Goal: Answer question/provide support: Share knowledge or assist other users

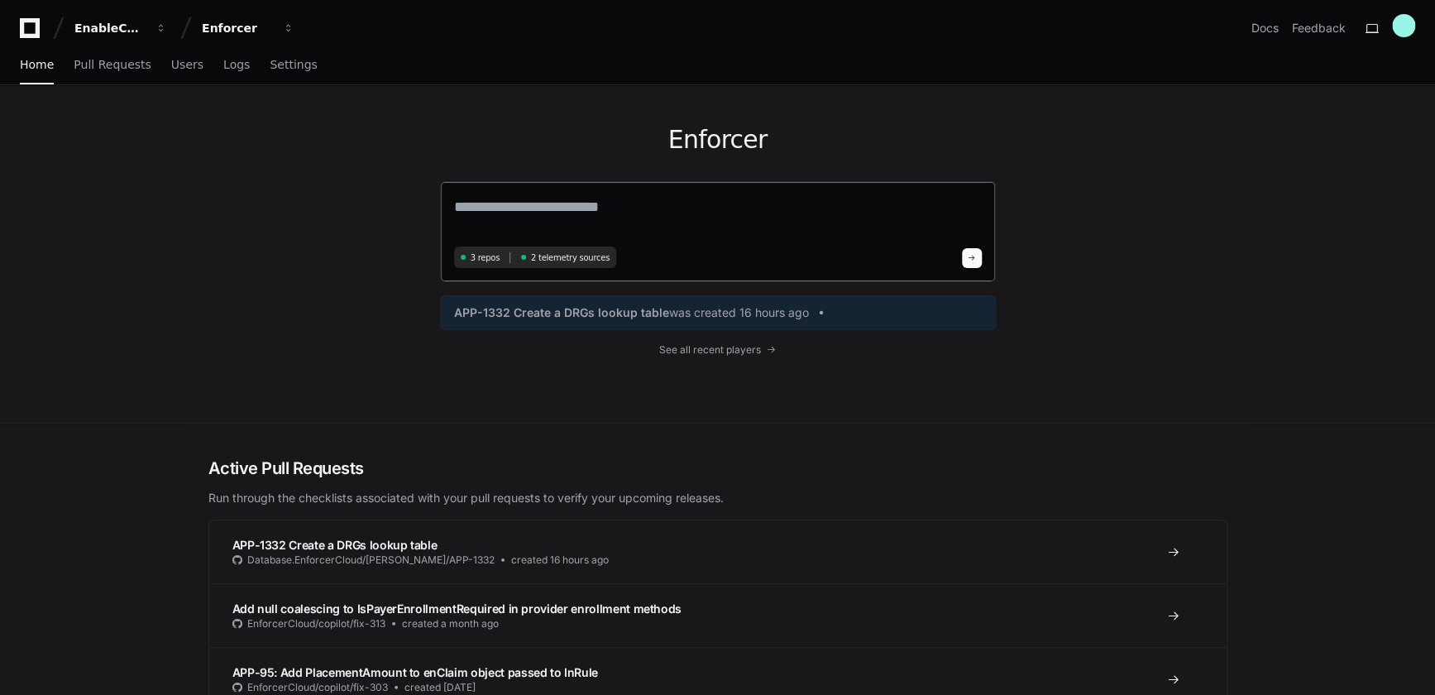
click at [509, 218] on textarea at bounding box center [718, 218] width 528 height 46
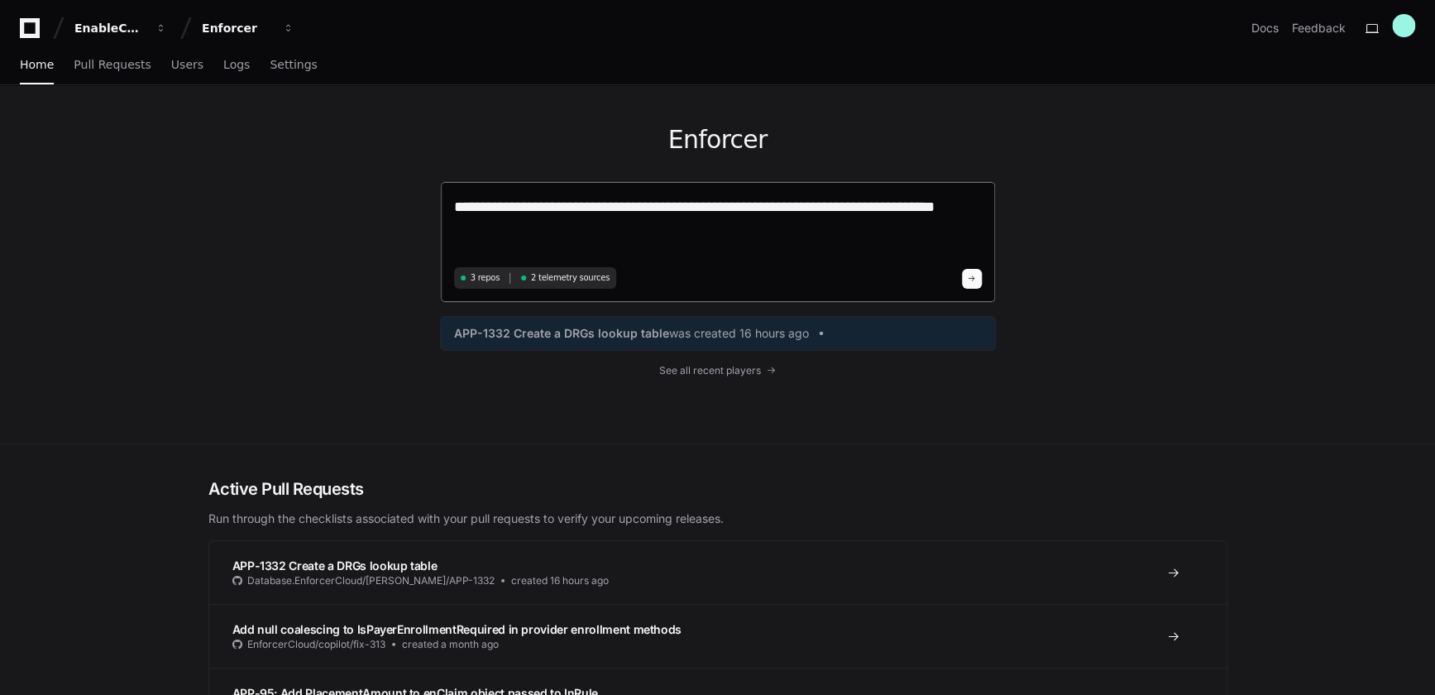
type textarea "**********"
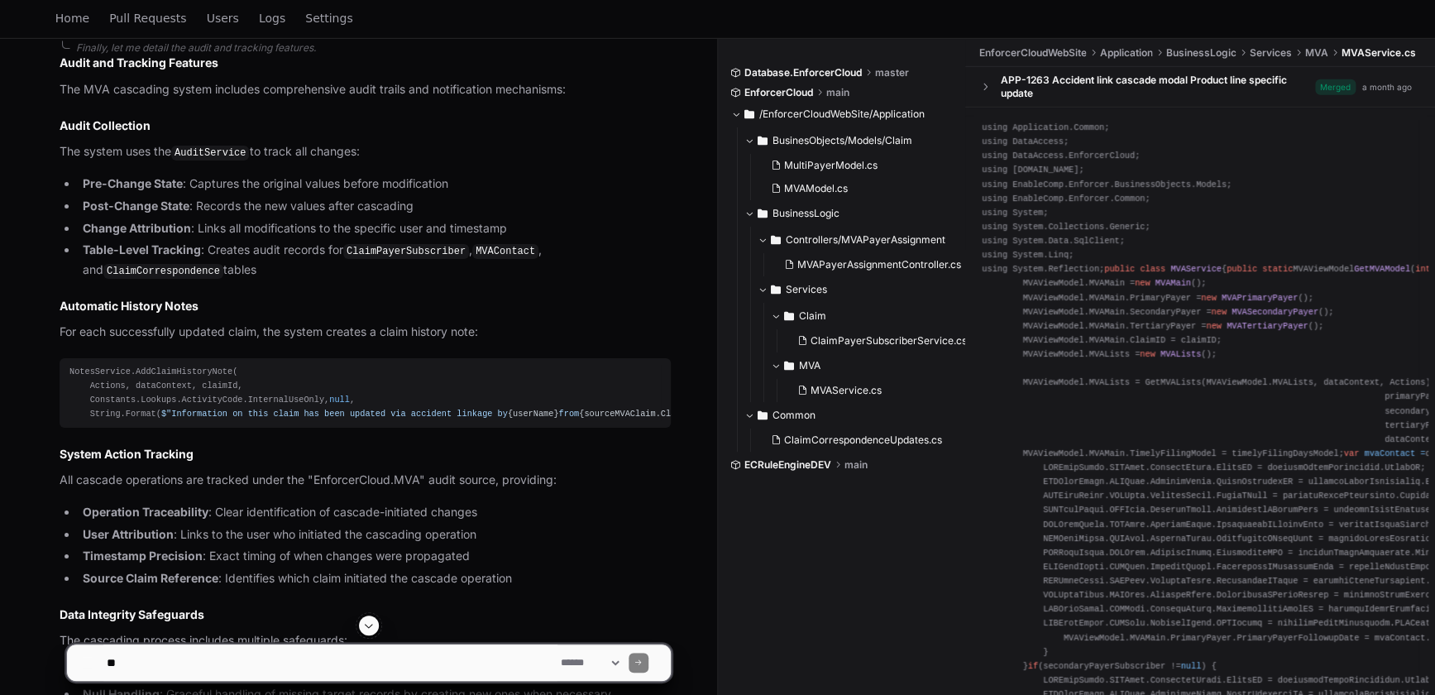
scroll to position [2890, 0]
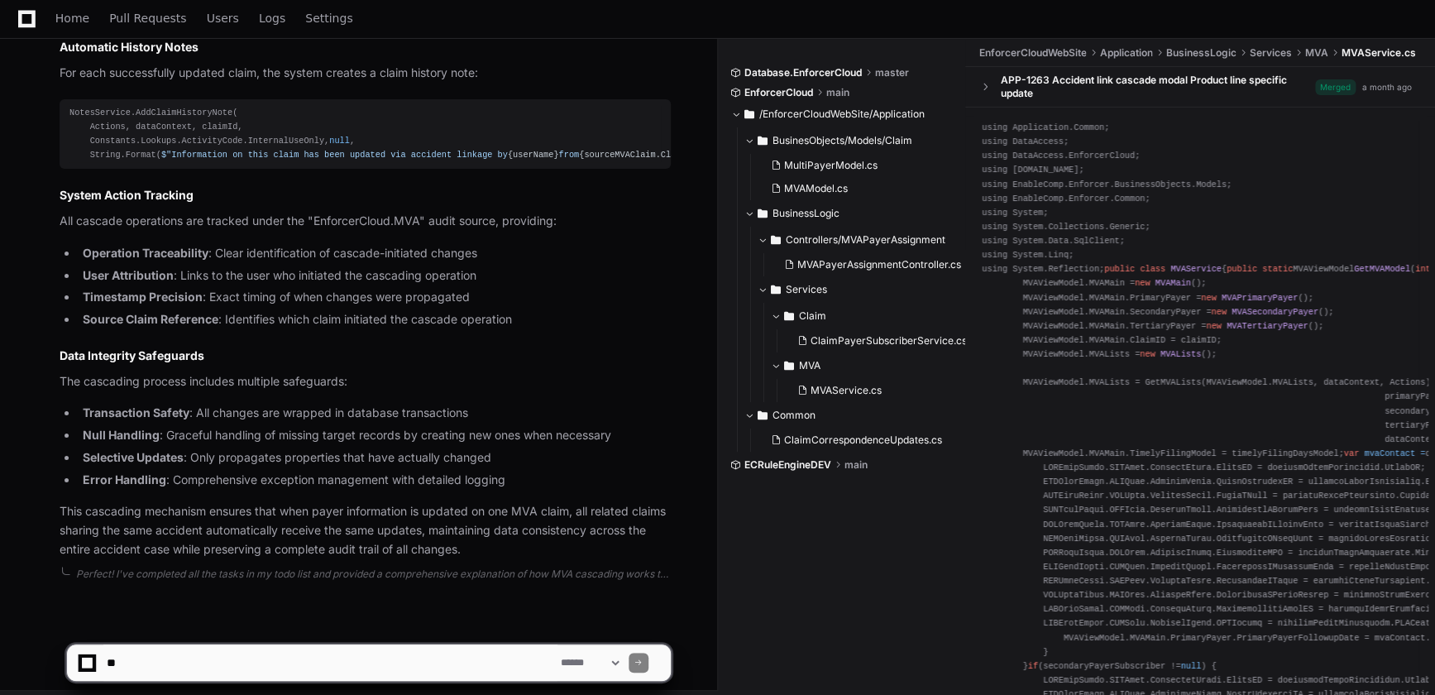
click at [151, 664] on textarea at bounding box center [330, 663] width 454 height 36
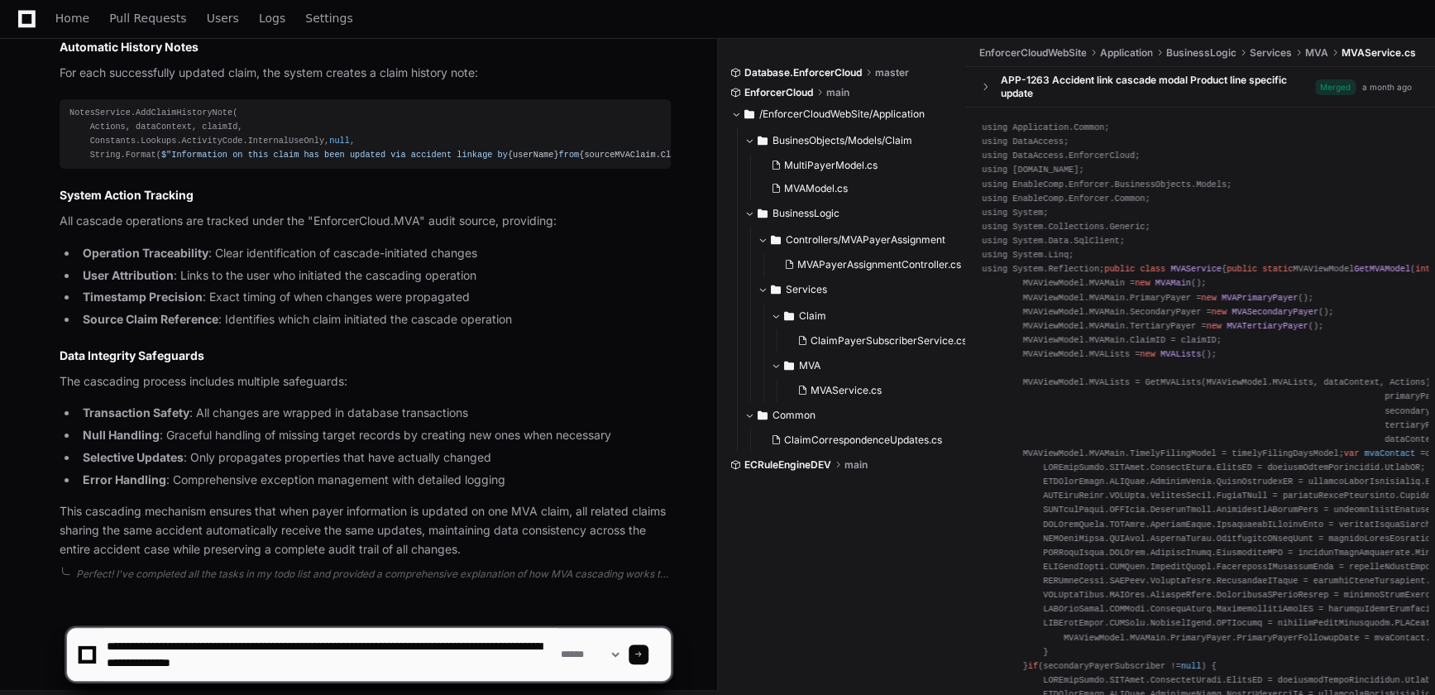
type textarea "**********"
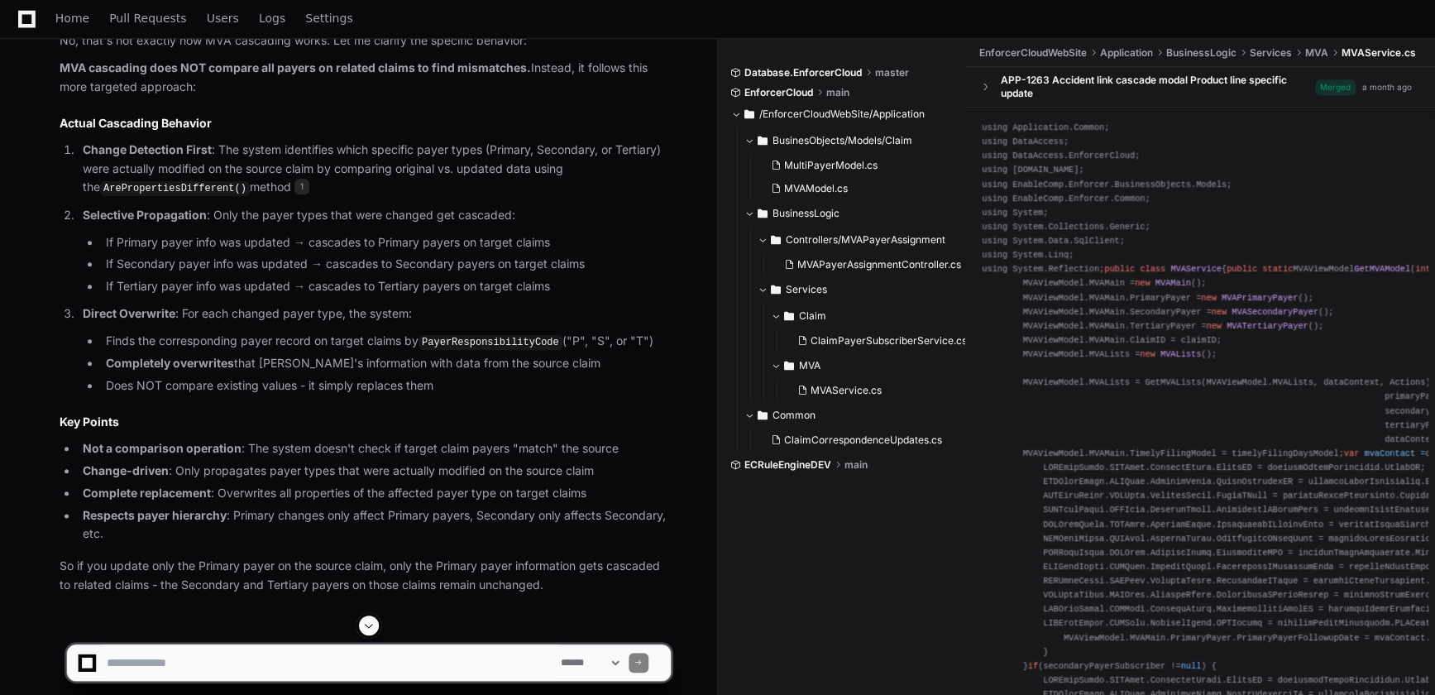
scroll to position [3850, 0]
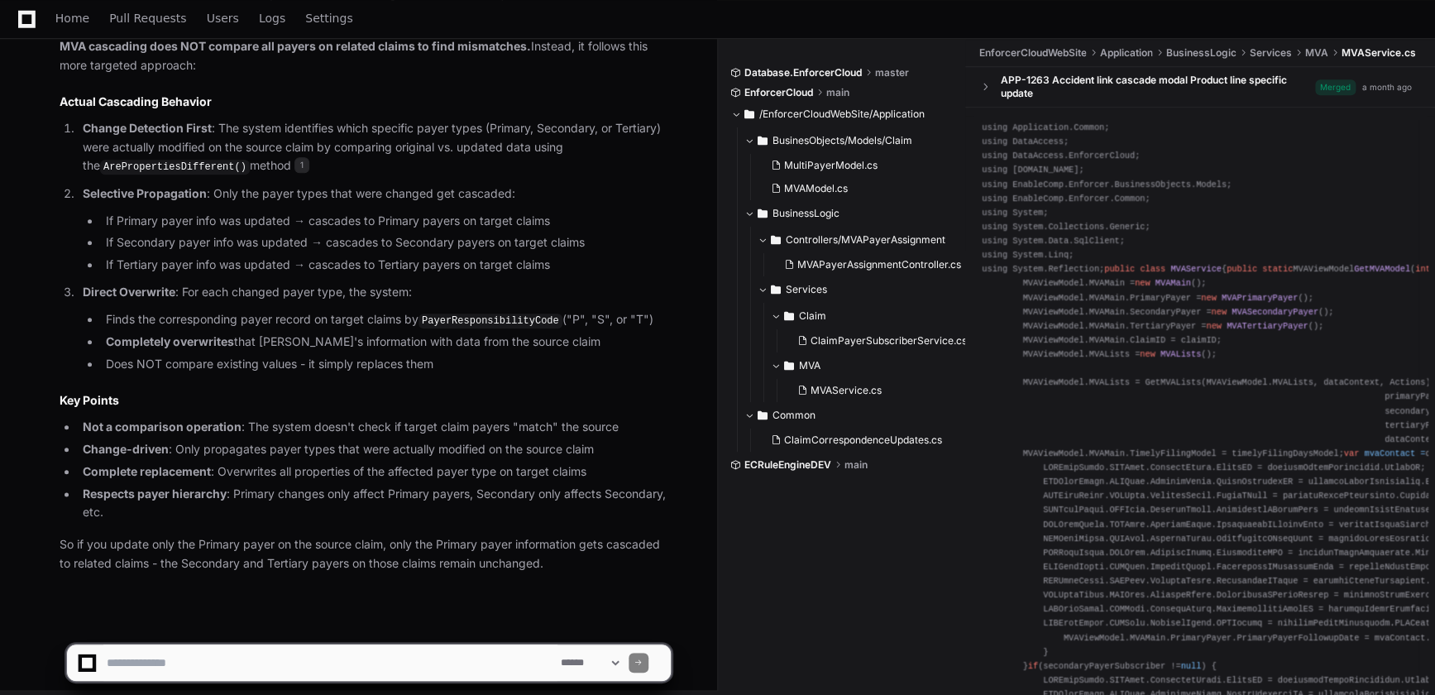
click at [265, 644] on div "**********" at bounding box center [369, 663] width 606 height 38
click at [228, 664] on textarea at bounding box center [330, 663] width 454 height 36
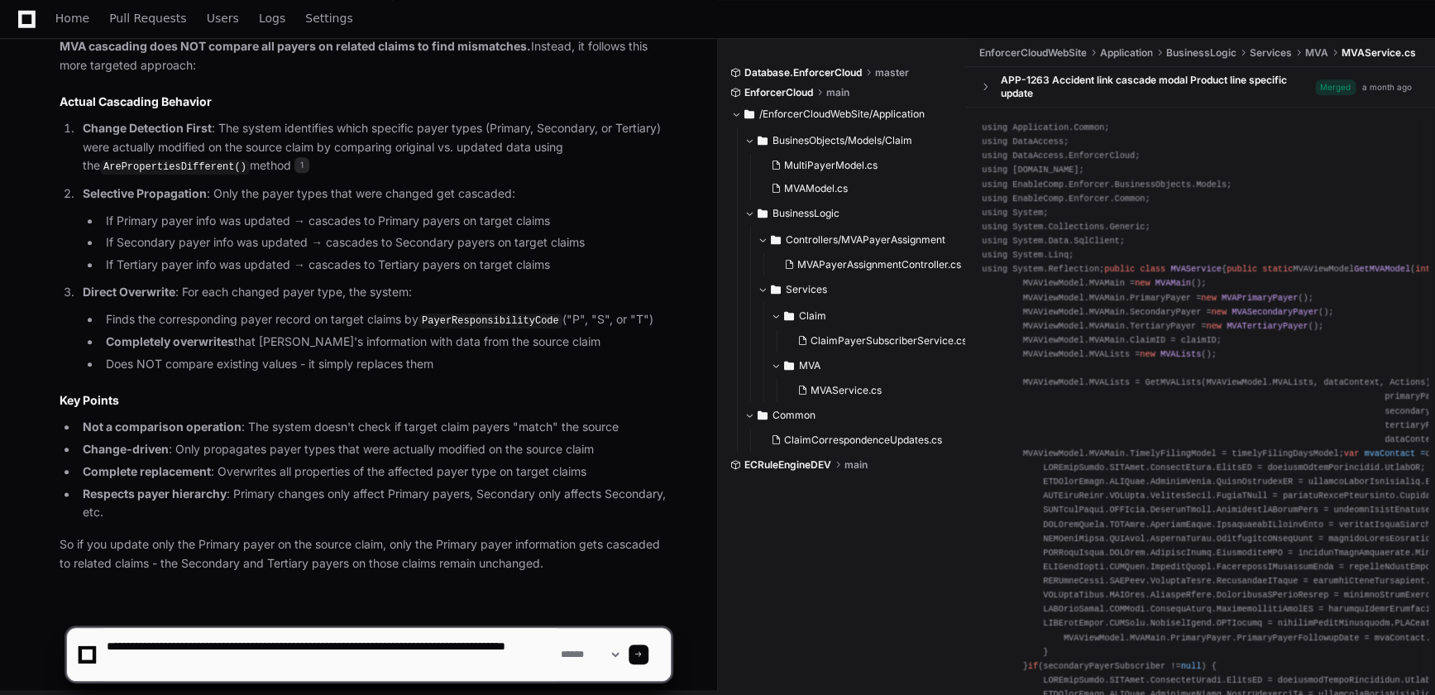
type textarea "**********"
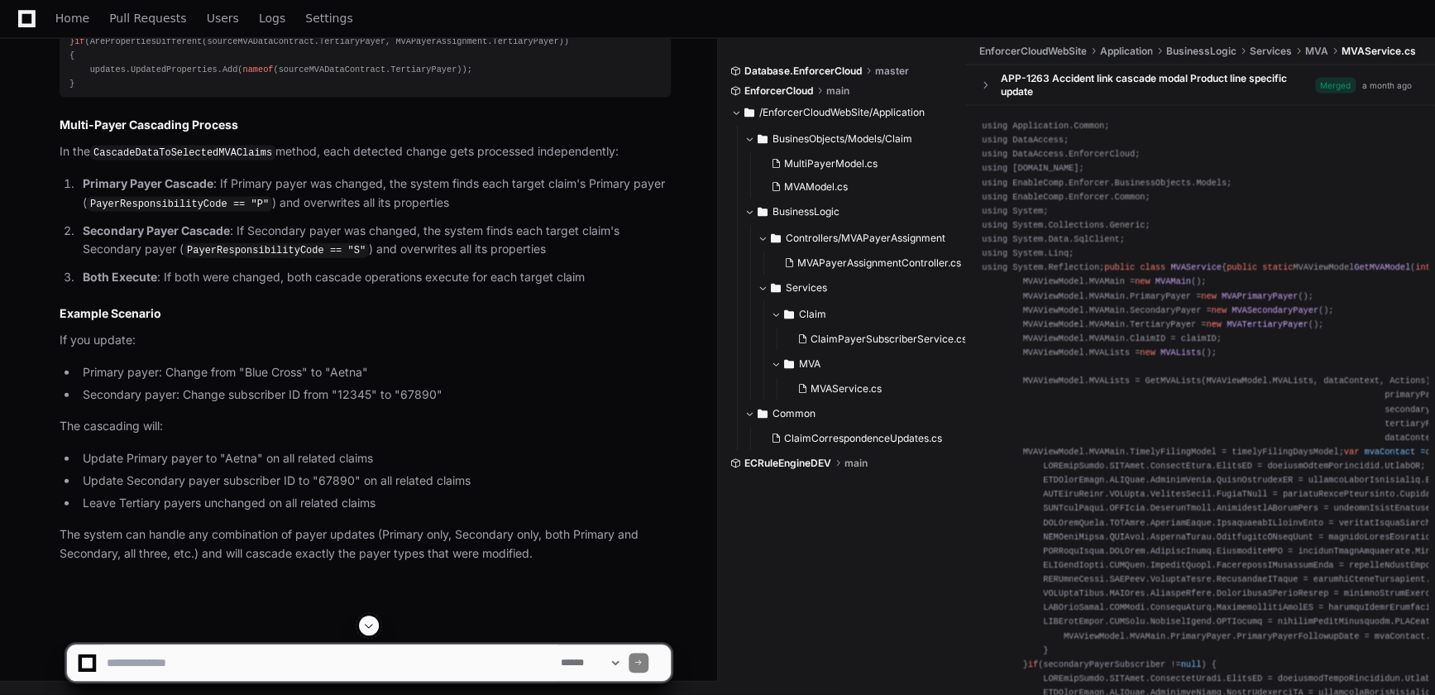
scroll to position [4953, 0]
click at [262, 659] on textarea at bounding box center [330, 663] width 454 height 36
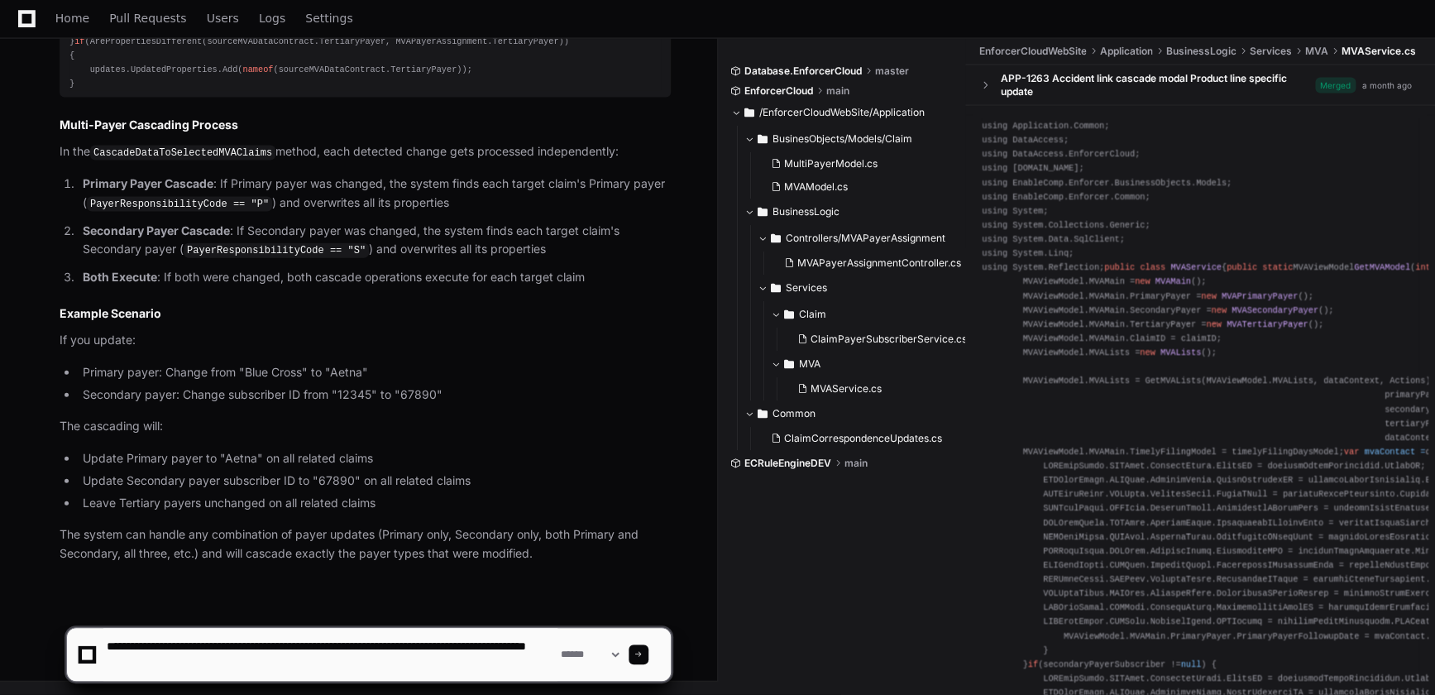
type textarea "**********"
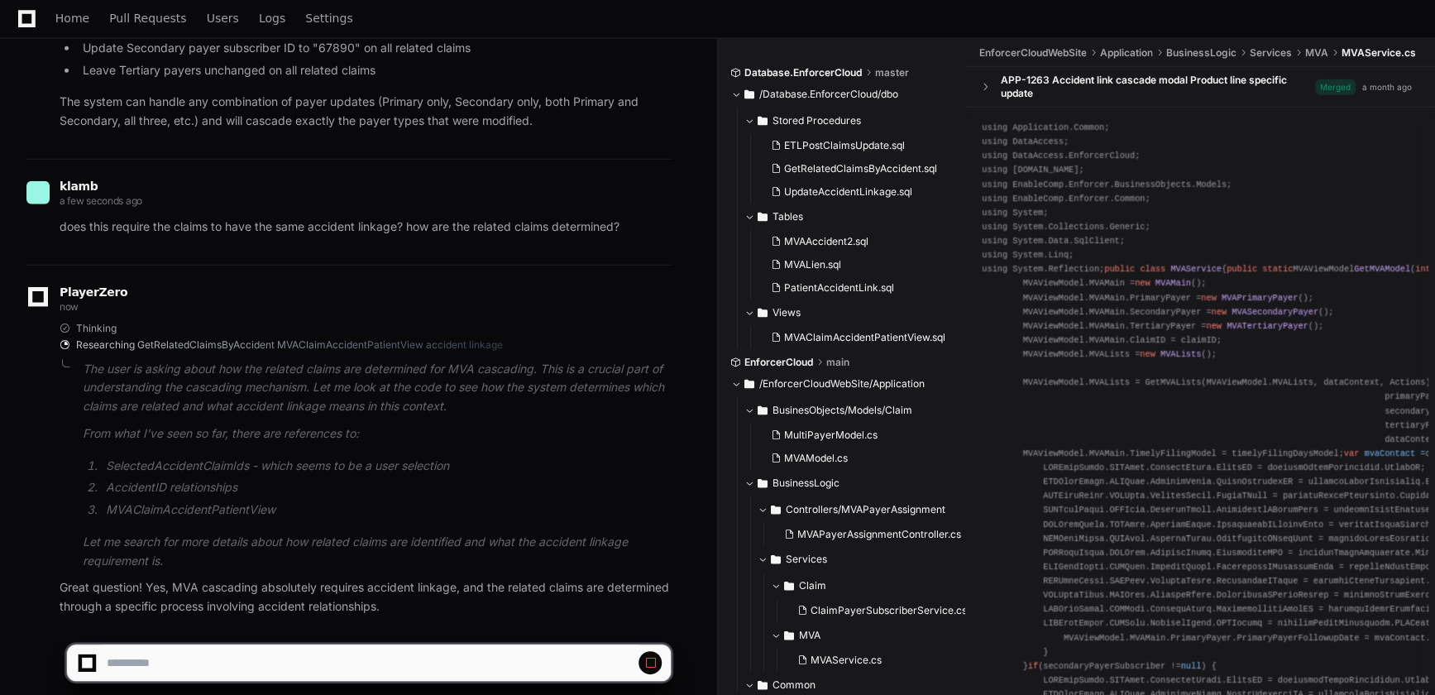
scroll to position [5439, 0]
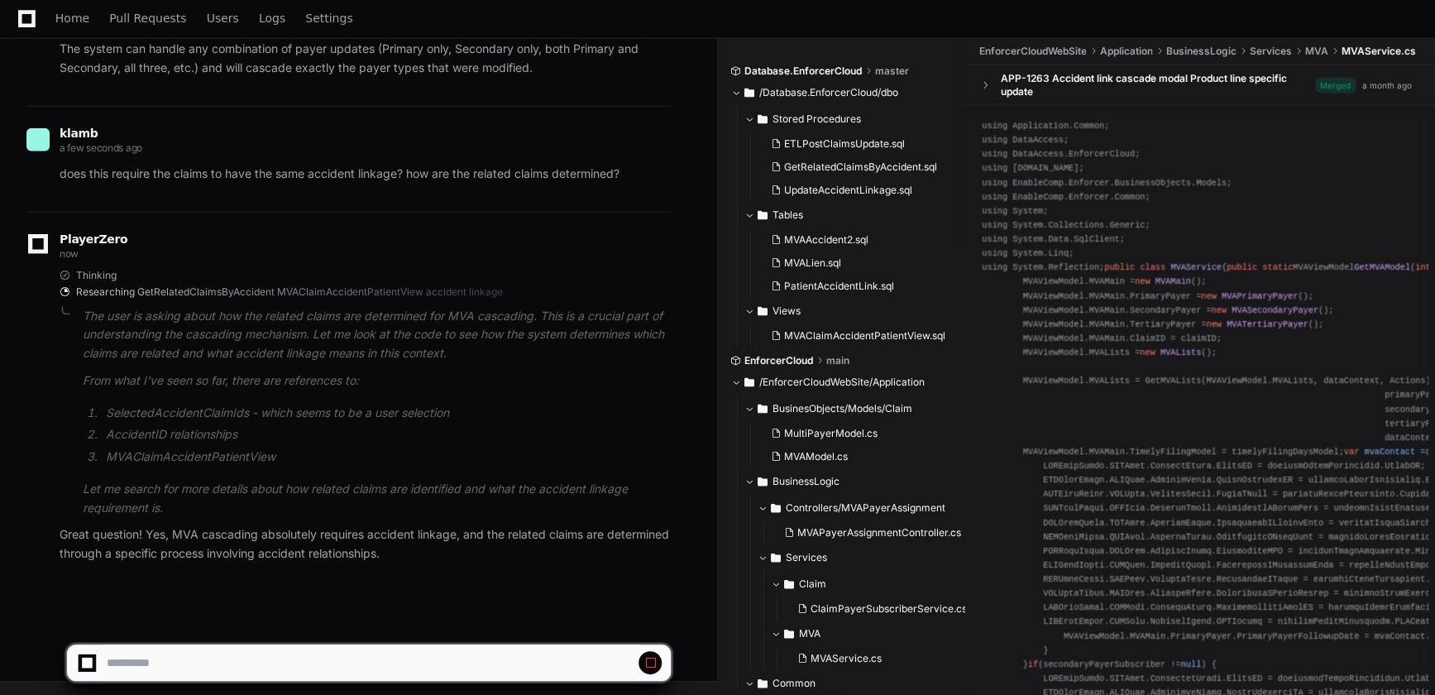
click at [648, 663] on span at bounding box center [650, 662] width 13 height 13
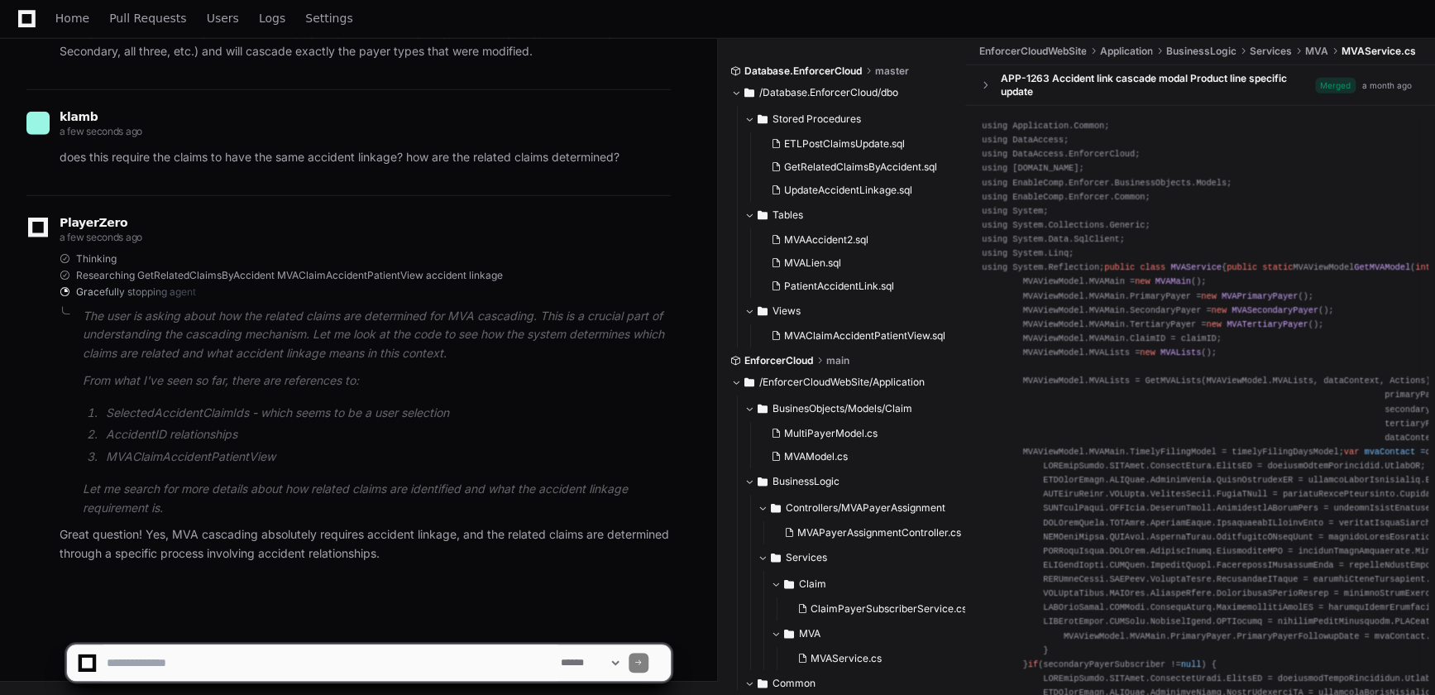
scroll to position [5456, 0]
click at [323, 654] on textarea at bounding box center [330, 663] width 454 height 36
type textarea "**********"
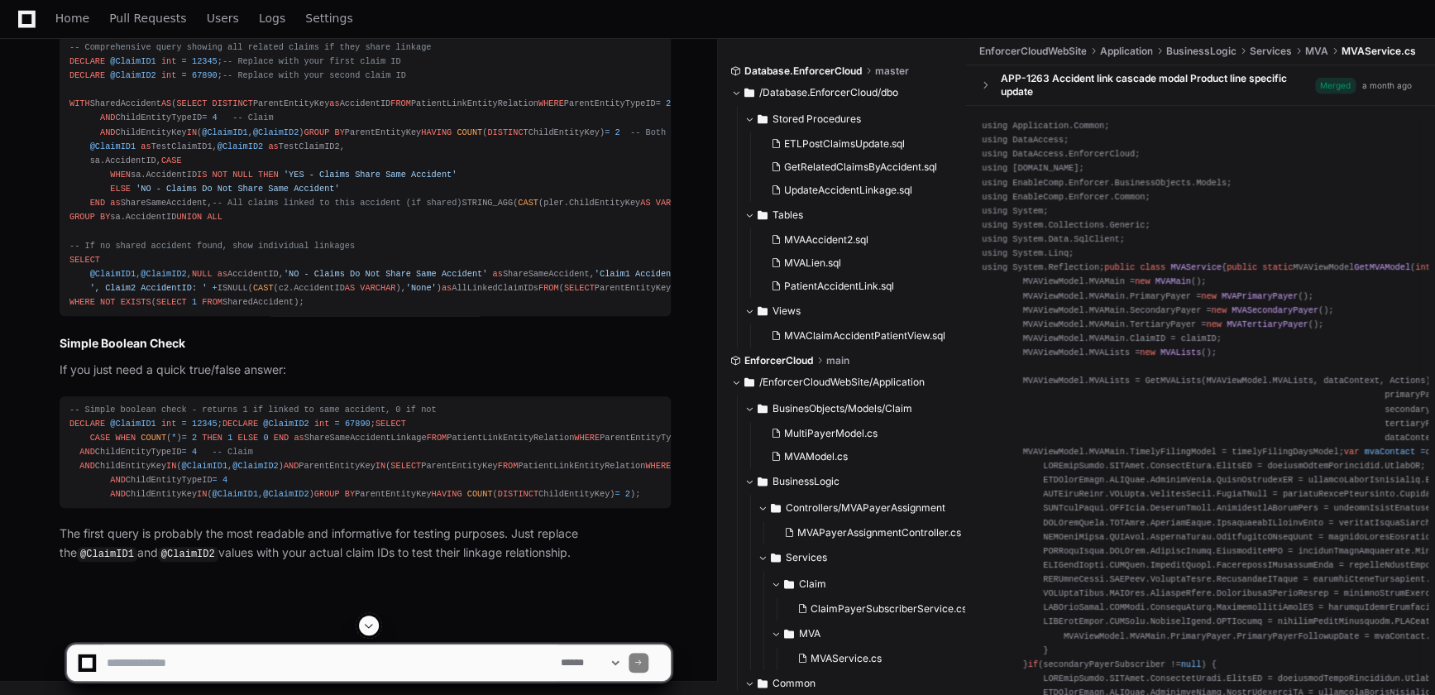
scroll to position [7575, 0]
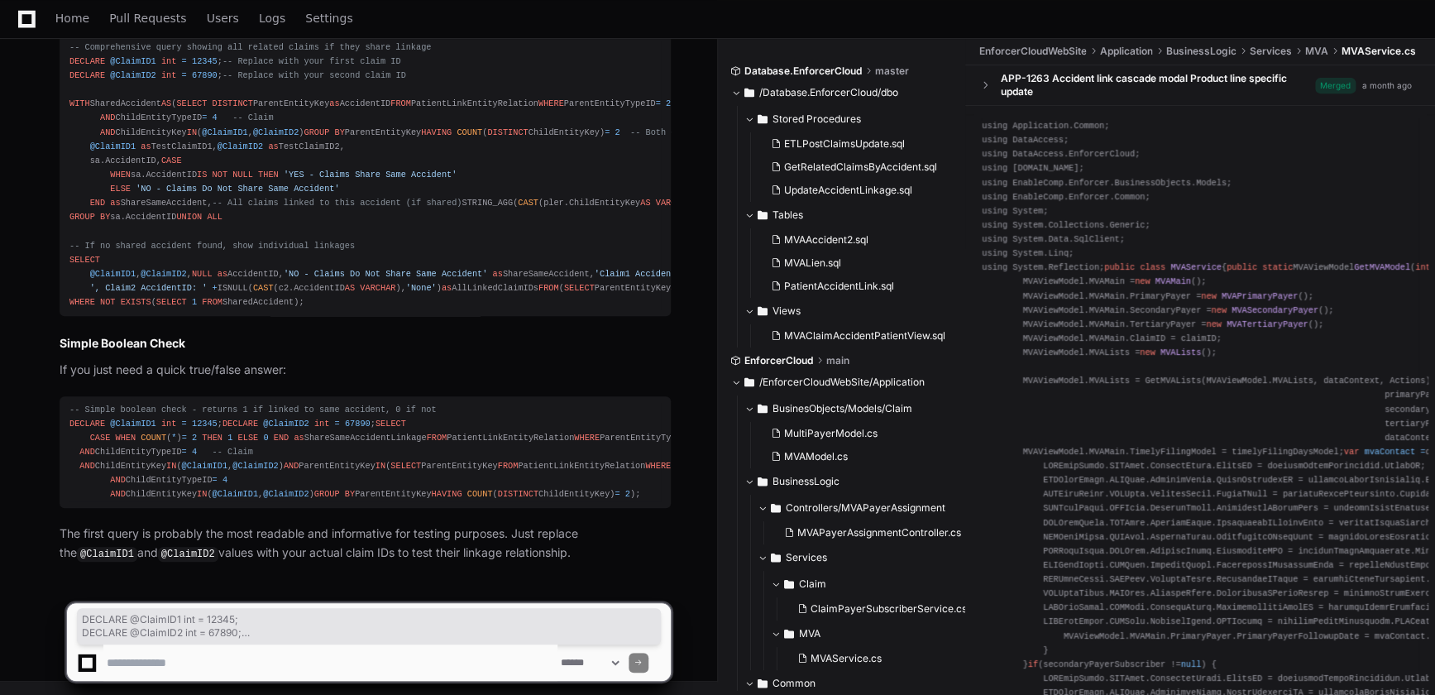
drag, startPoint x: 101, startPoint y: 496, endPoint x: 61, endPoint y: 258, distance: 240.8
click at [61, 396] on pre "-- Simple boolean check - returns 1 if linked to same accident, 0 if not DECLAR…" at bounding box center [365, 452] width 611 height 113
copy div "DECLARE @ClaimID1 int = 12345 ; DECLARE @ClaimID2 int = 67890 ; SELECT CASE WHE…"
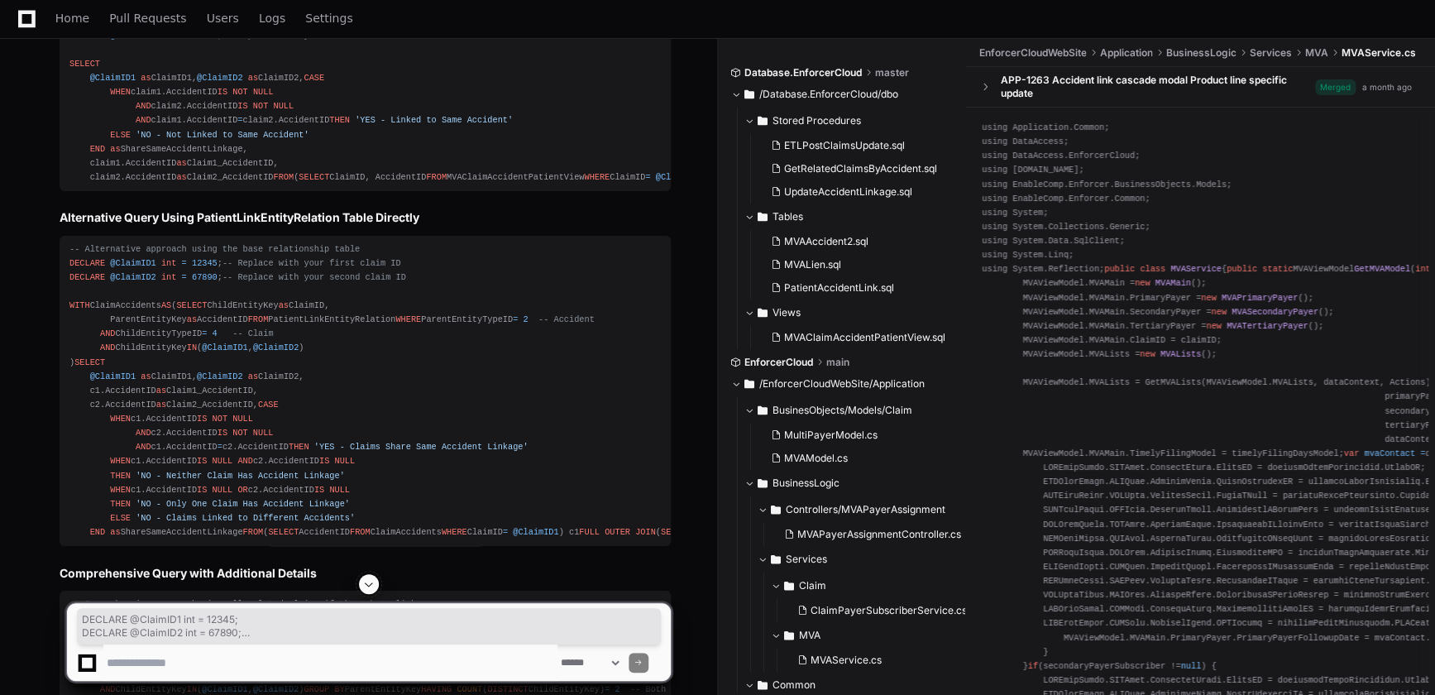
scroll to position [5996, 0]
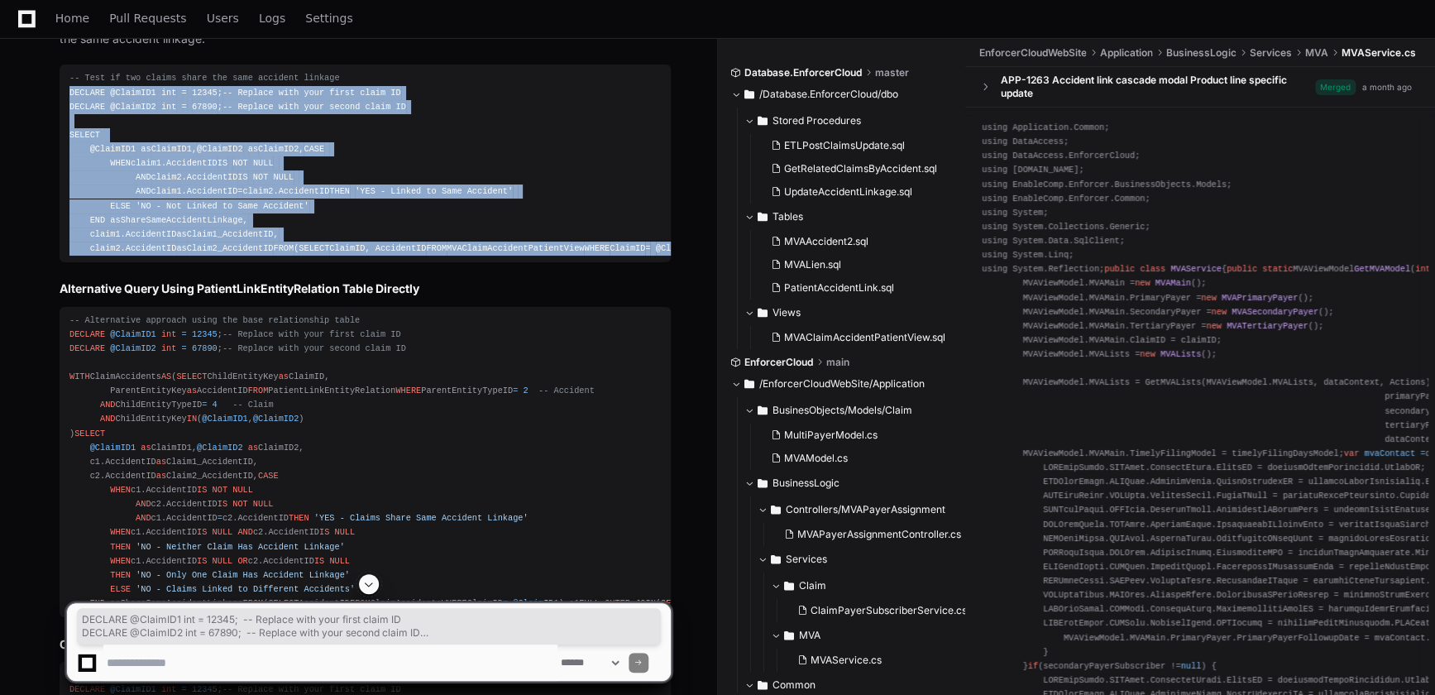
drag, startPoint x: 105, startPoint y: 463, endPoint x: 70, endPoint y: 143, distance: 322.1
click at [70, 143] on div "-- Test if two claims share the same accident linkage DECLARE @ClaimID1 int = 1…" at bounding box center [365, 163] width 592 height 185
copy div "DECLARE @ClaimID1 int = 12345 ; -- Replace with your first claim ID DECLARE @Cl…"
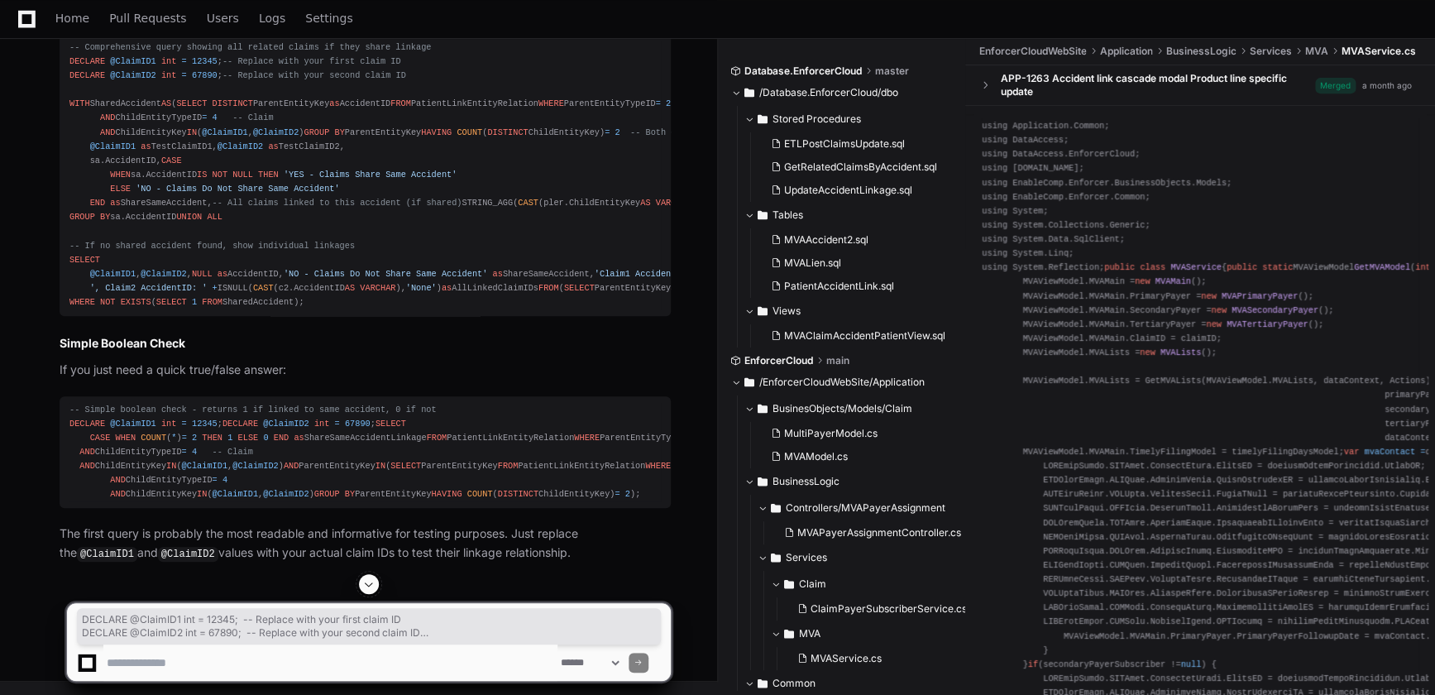
scroll to position [7575, 0]
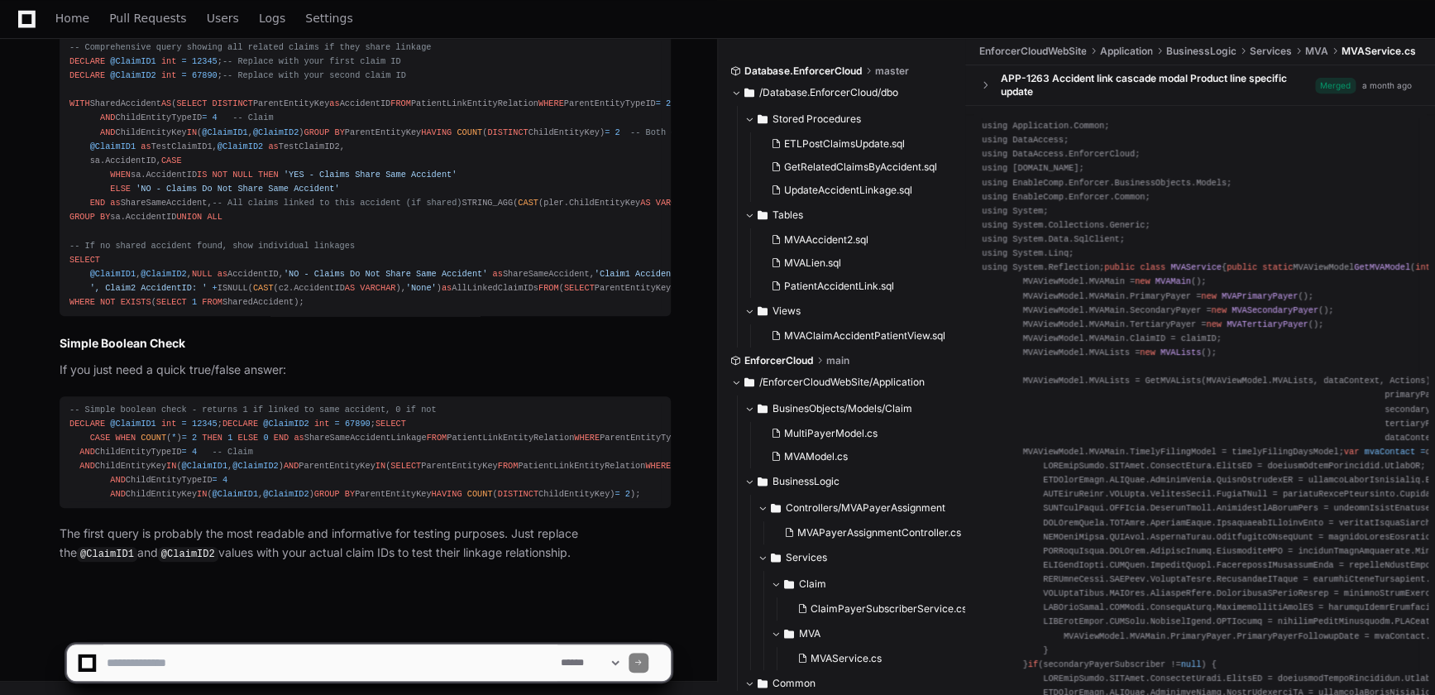
click at [174, 664] on textarea at bounding box center [330, 663] width 454 height 36
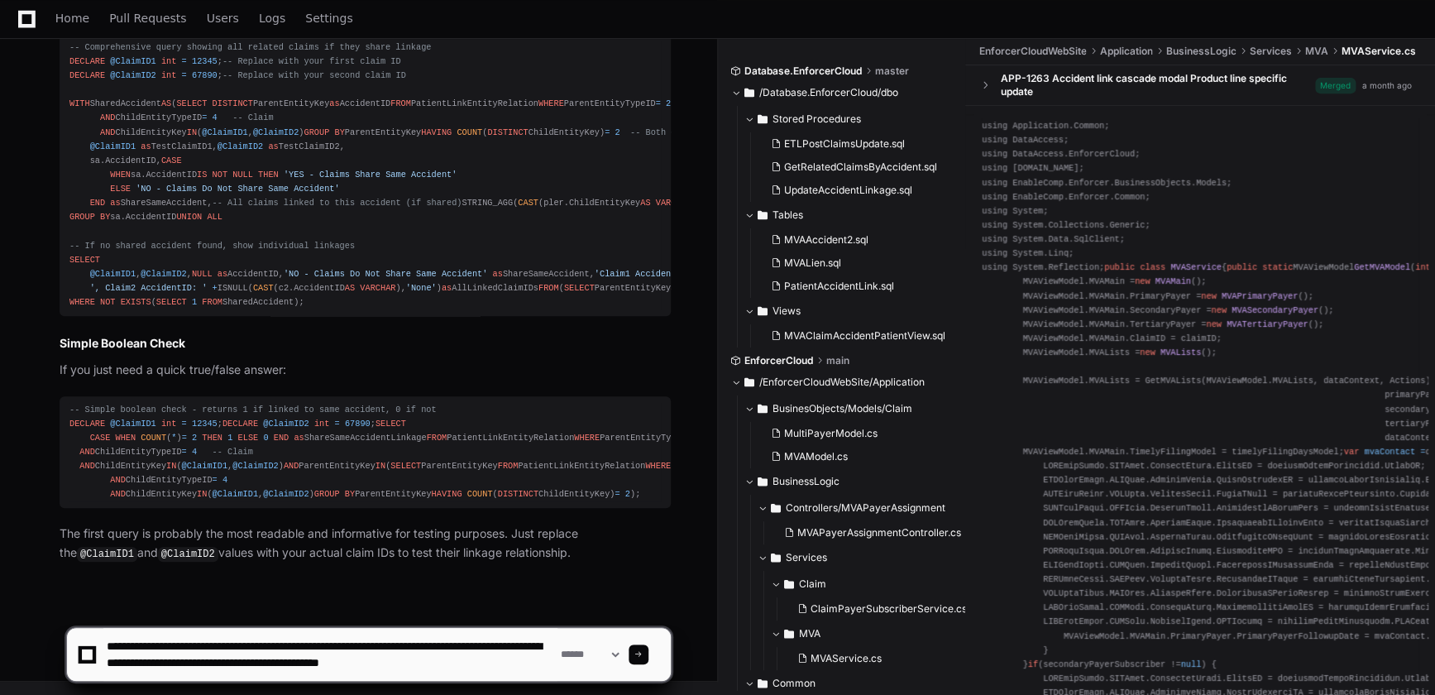
type textarea "**********"
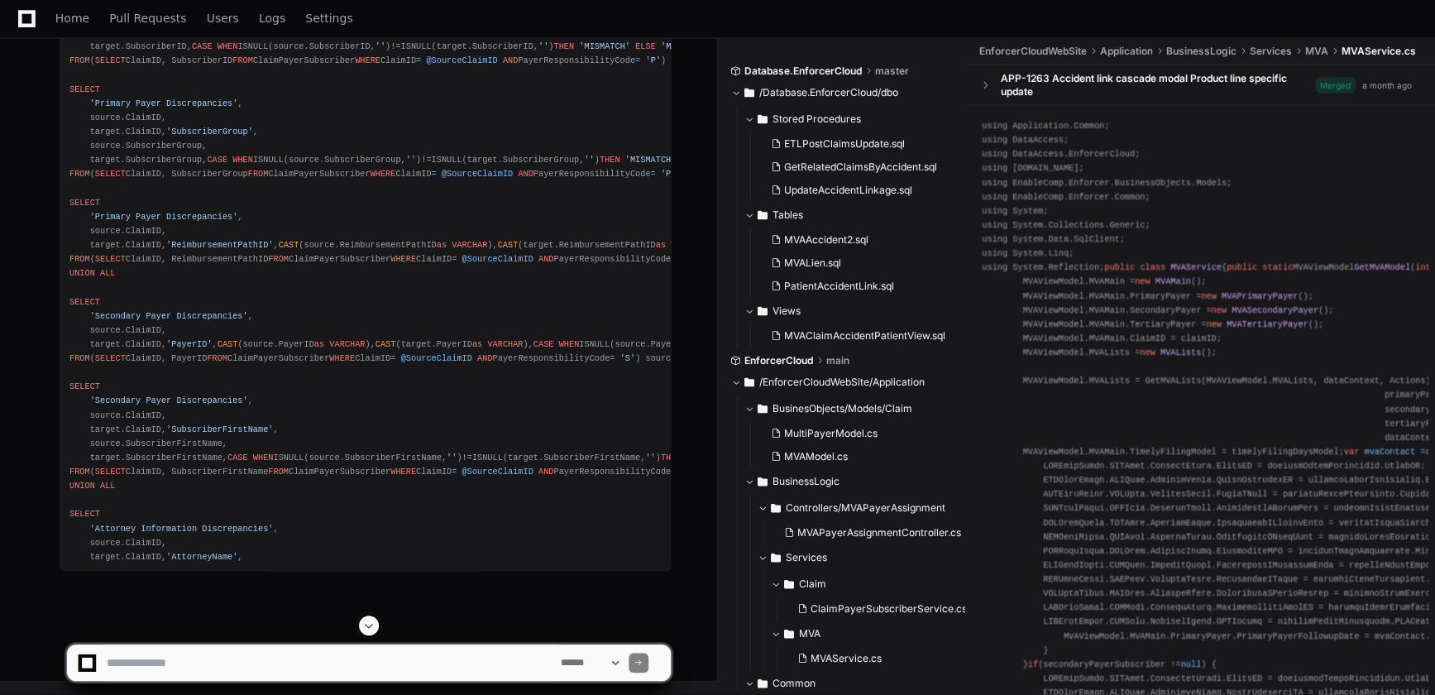
scroll to position [10181, 0]
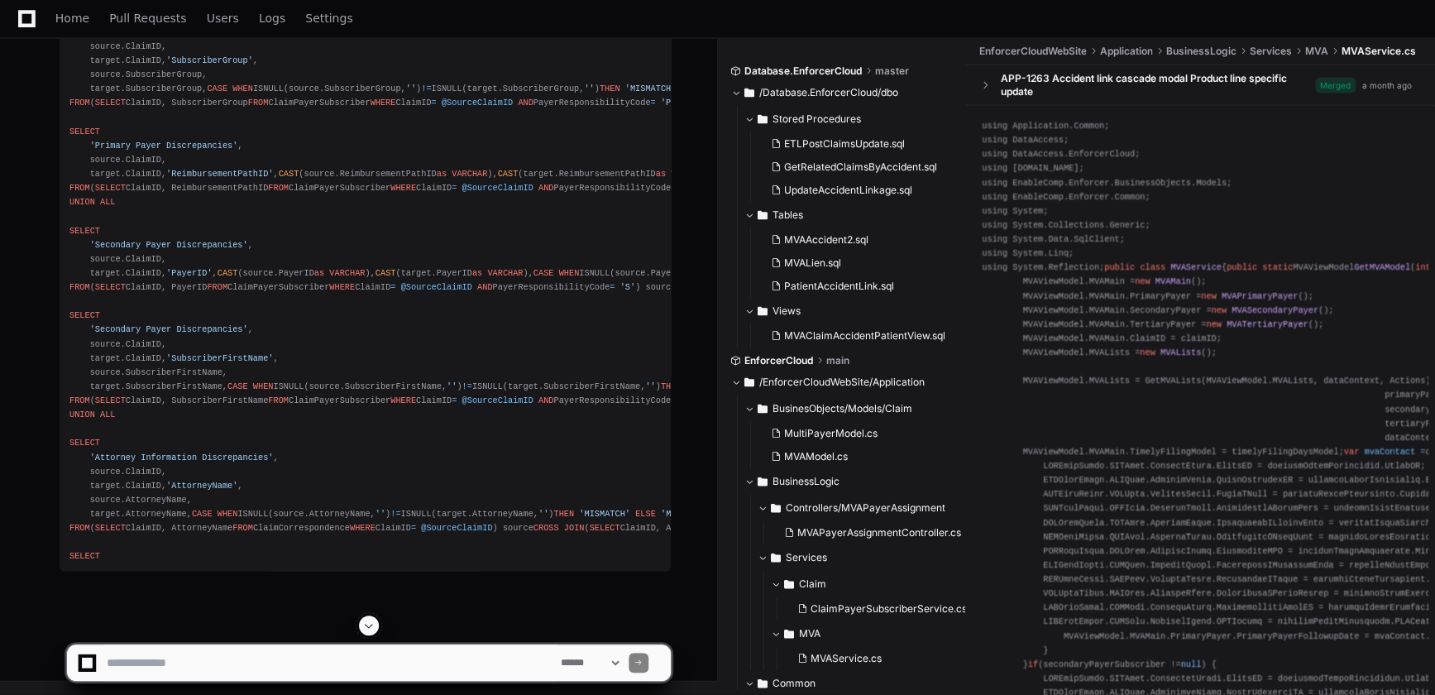
click at [371, 629] on span at bounding box center [368, 625] width 13 height 13
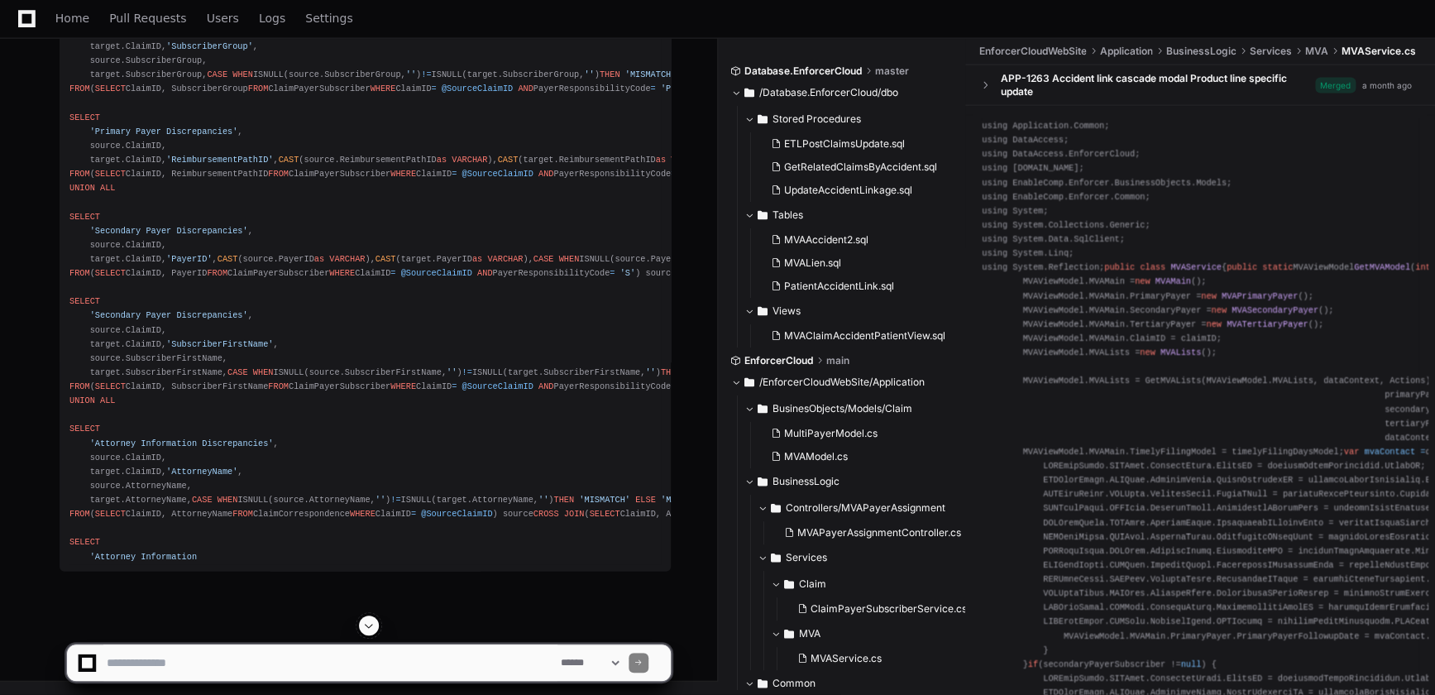
scroll to position [10338, 0]
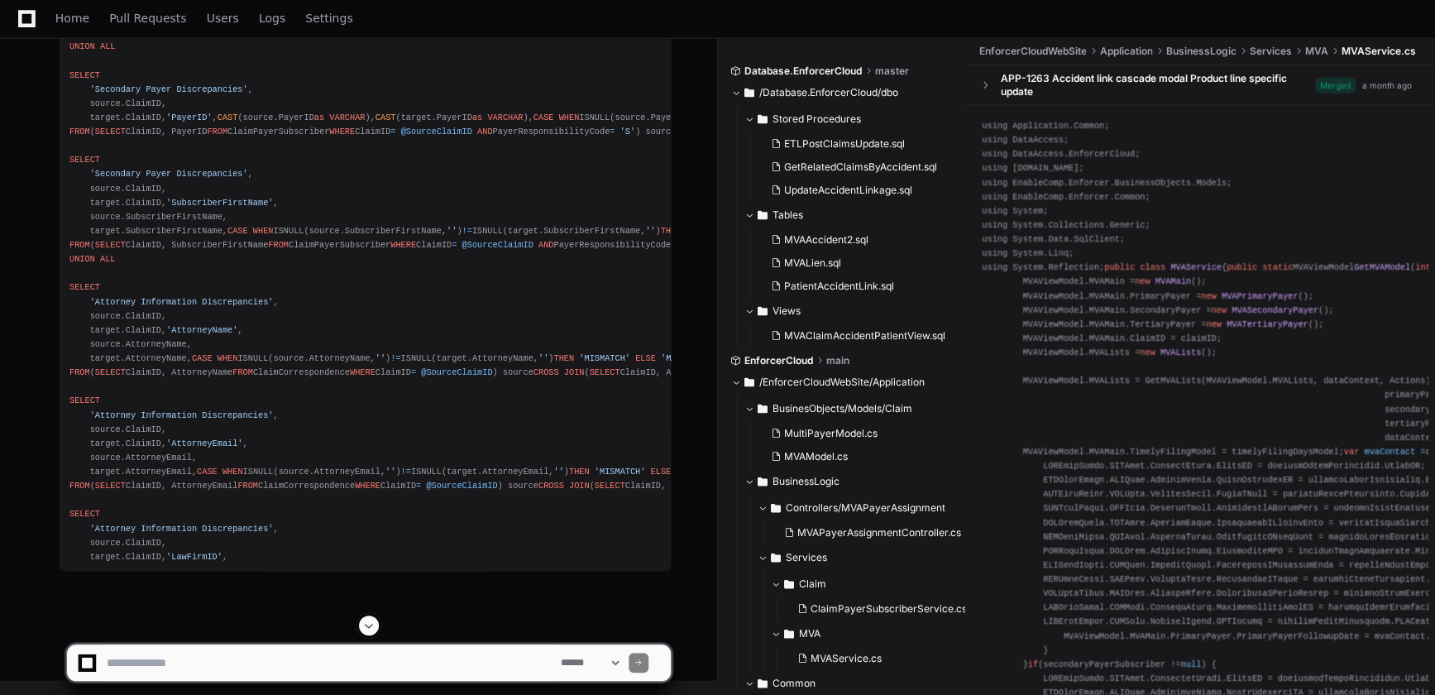
click at [367, 629] on span at bounding box center [368, 625] width 13 height 13
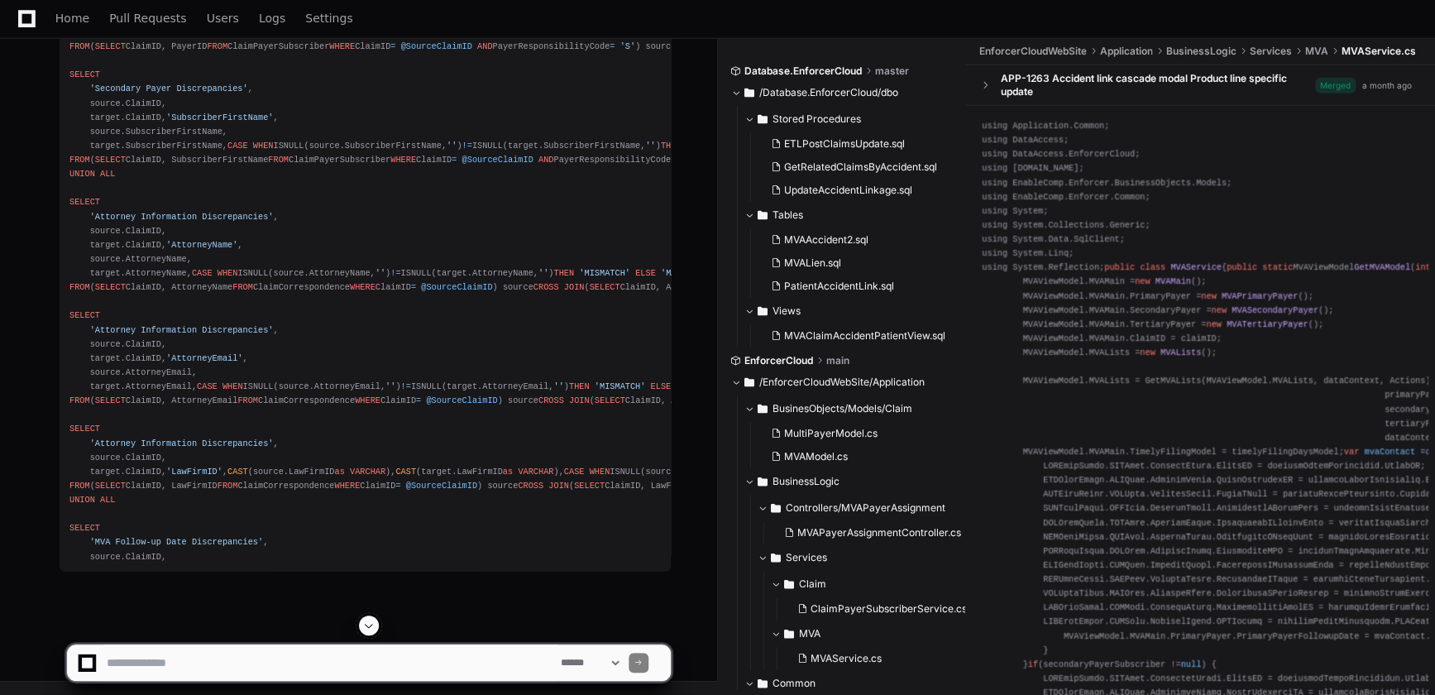
click at [368, 626] on span at bounding box center [368, 625] width 13 height 13
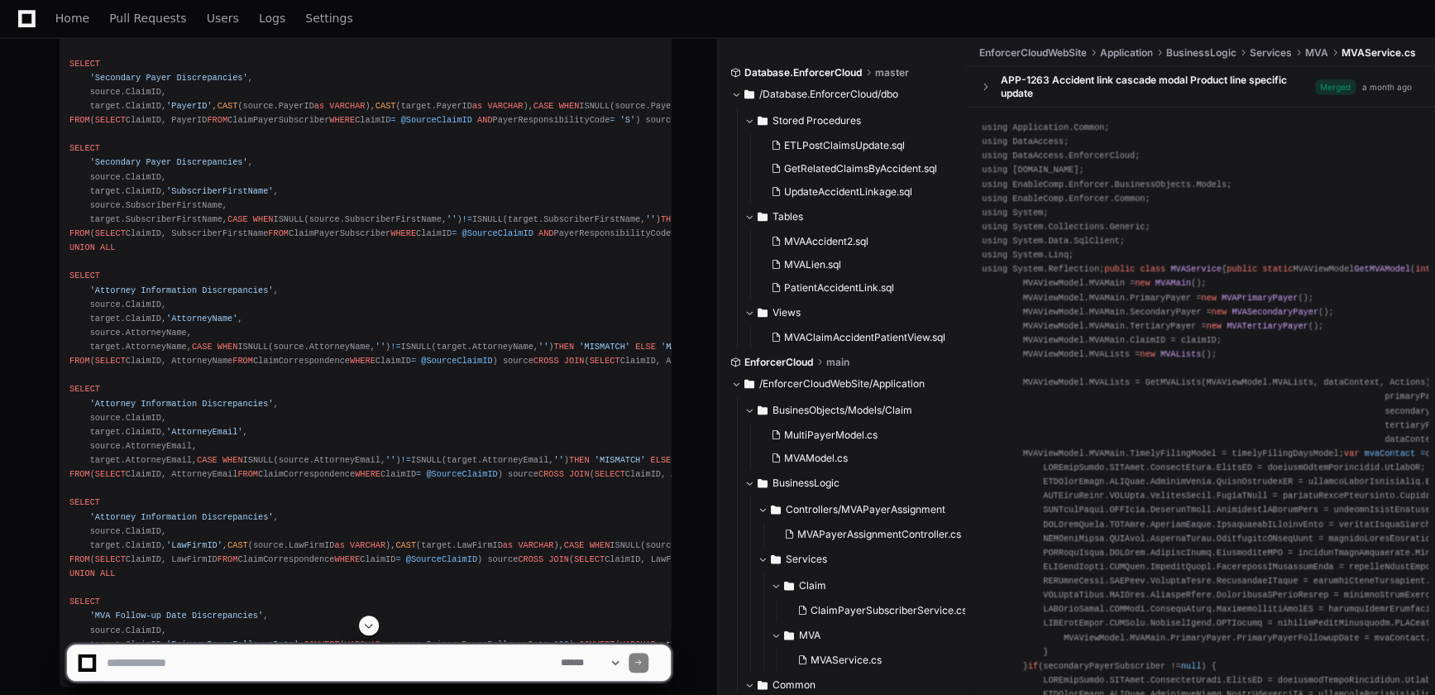
scroll to position [7961, 0]
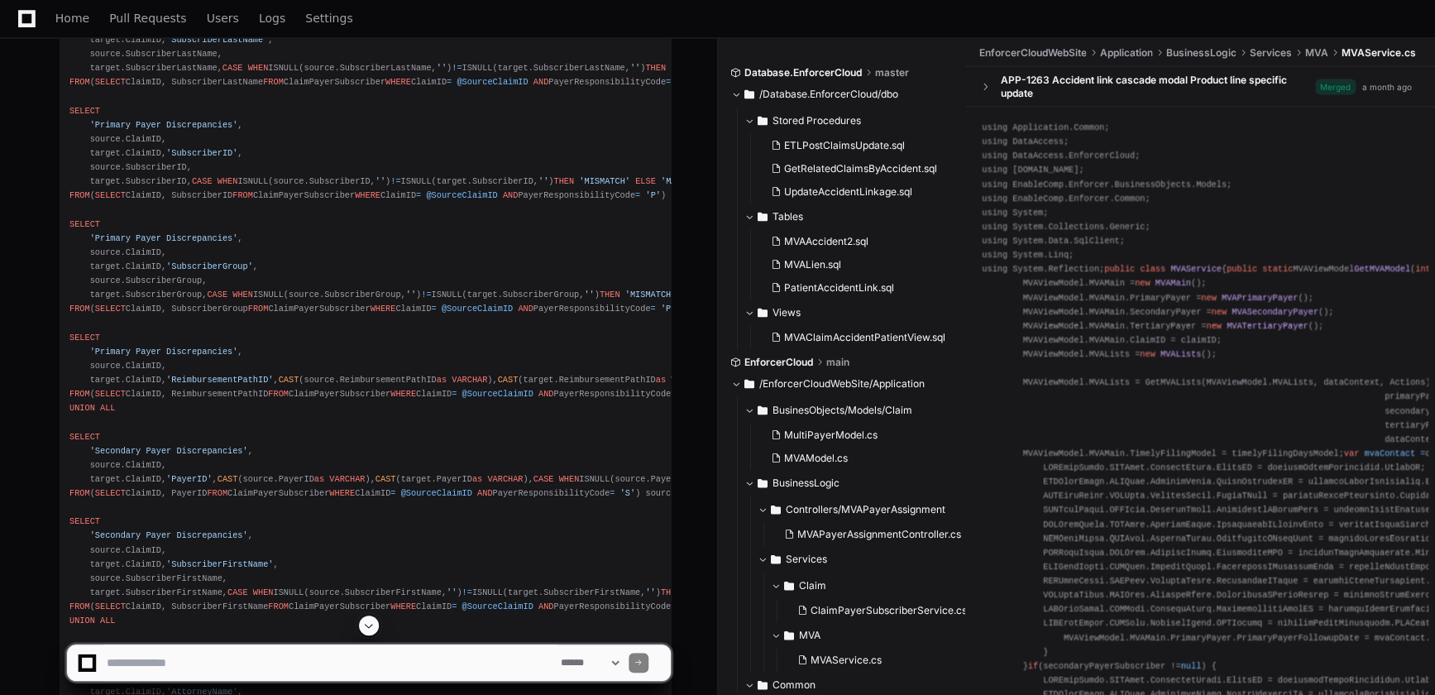
click at [363, 626] on span at bounding box center [368, 625] width 13 height 13
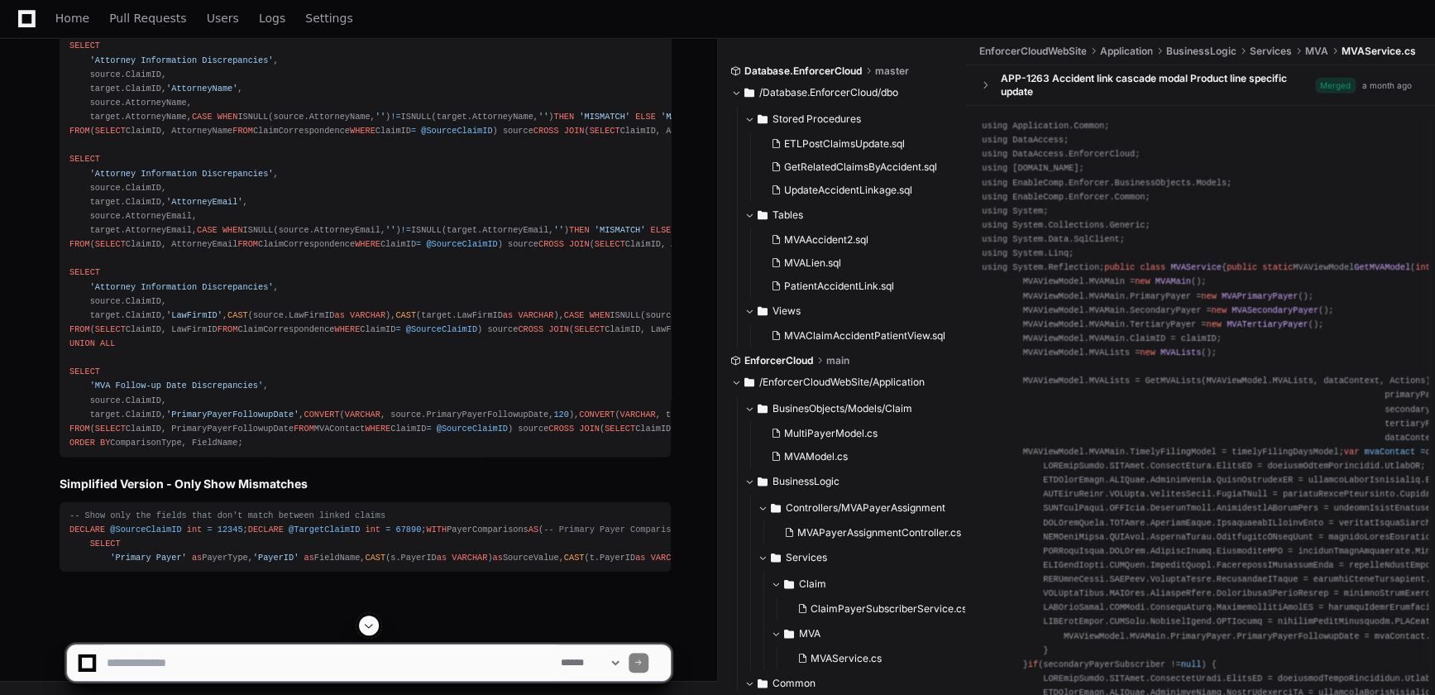
scroll to position [11260, 0]
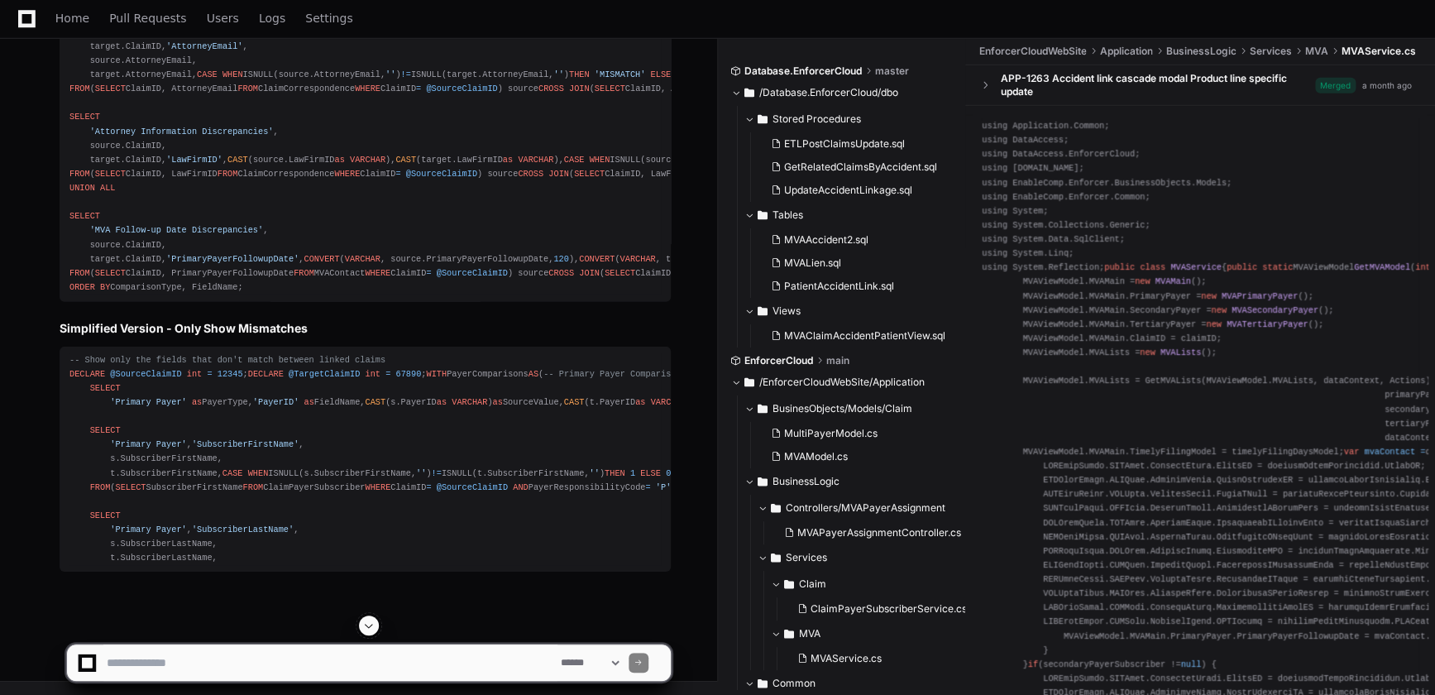
click at [366, 625] on span at bounding box center [368, 625] width 13 height 13
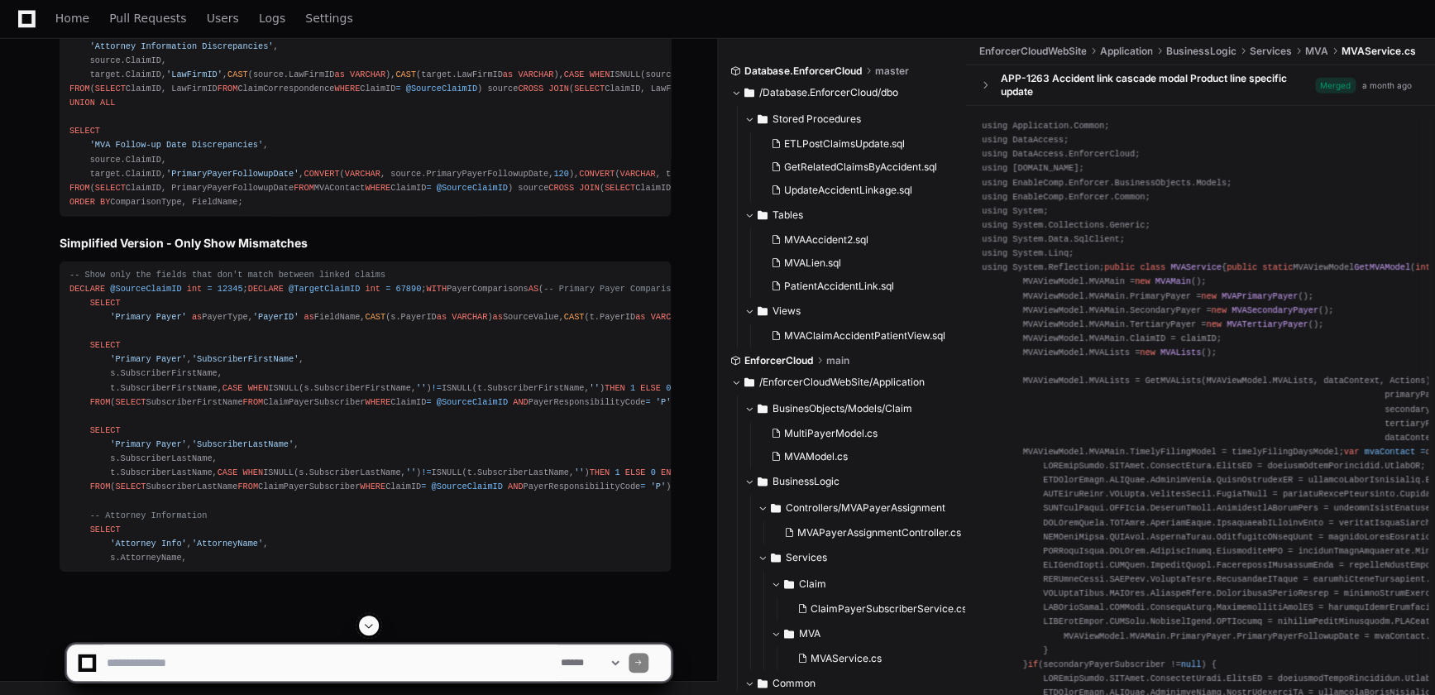
click at [370, 625] on span at bounding box center [368, 625] width 13 height 13
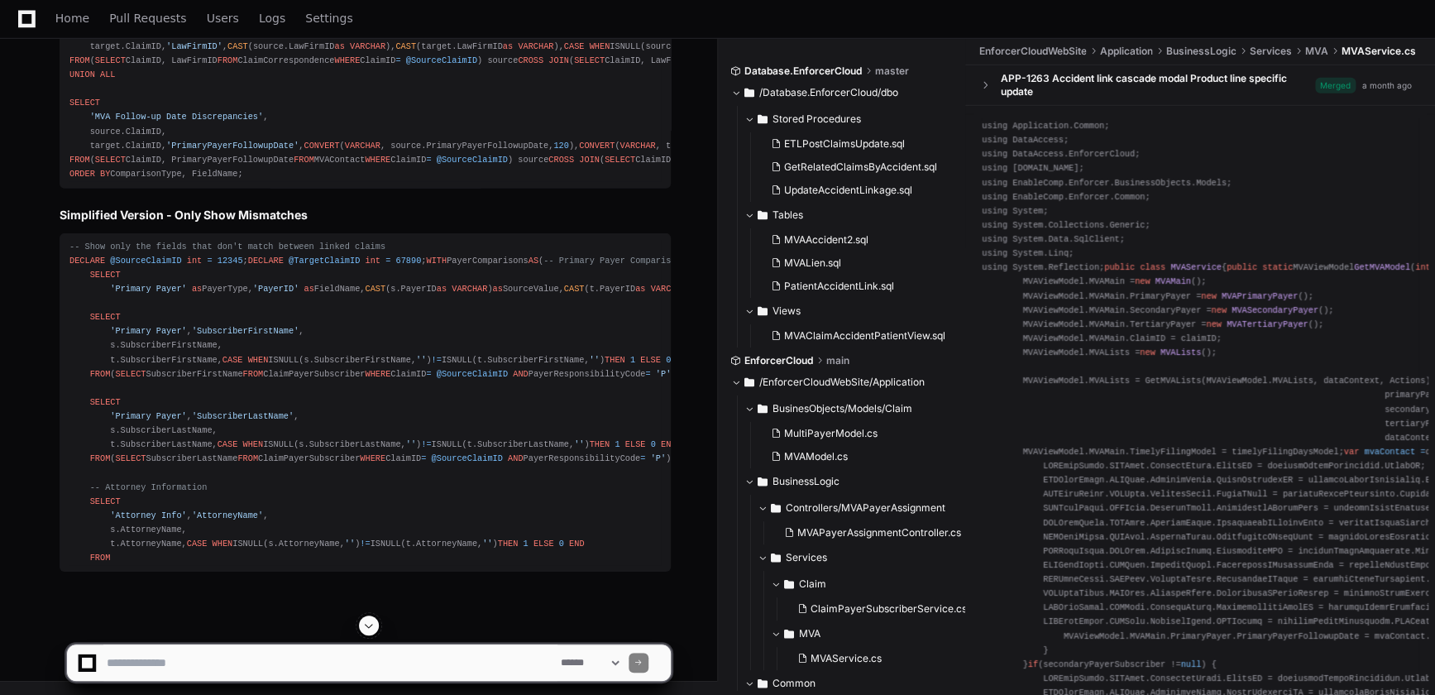
click at [367, 626] on span at bounding box center [368, 625] width 13 height 13
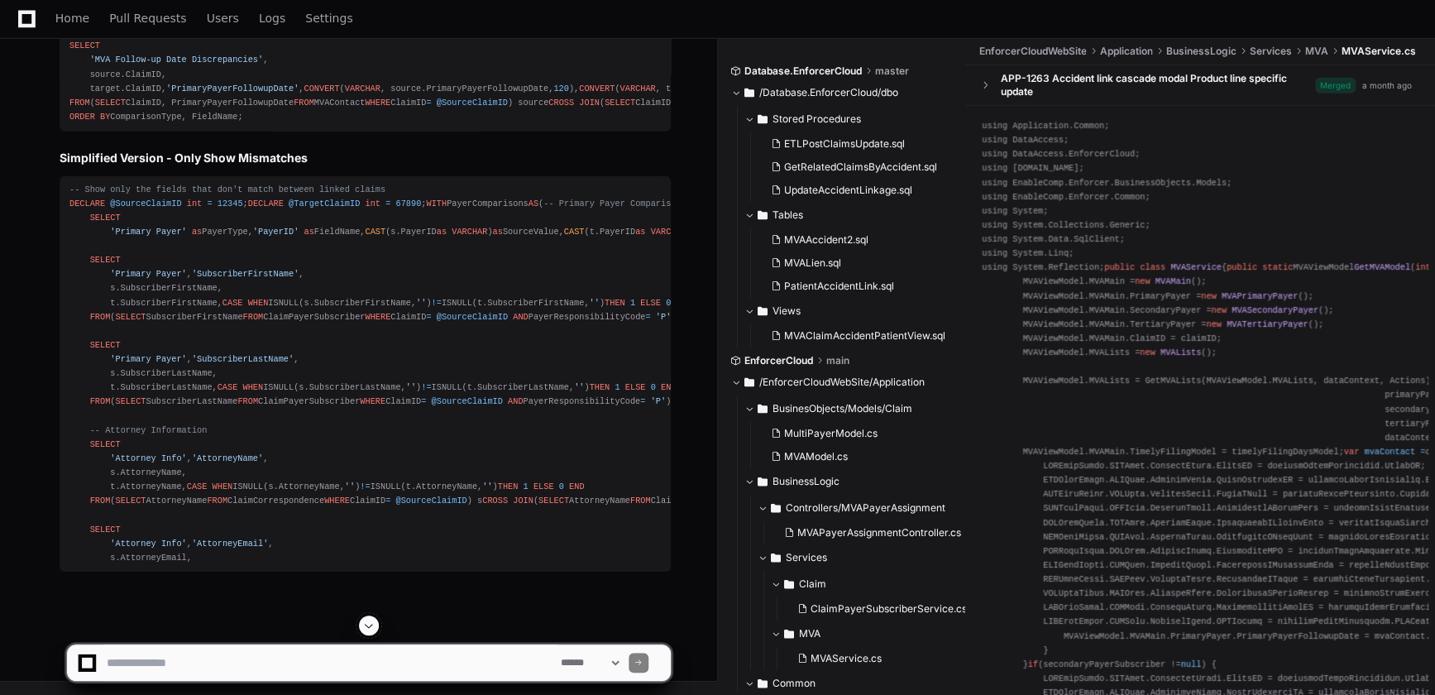
scroll to position [11926, 0]
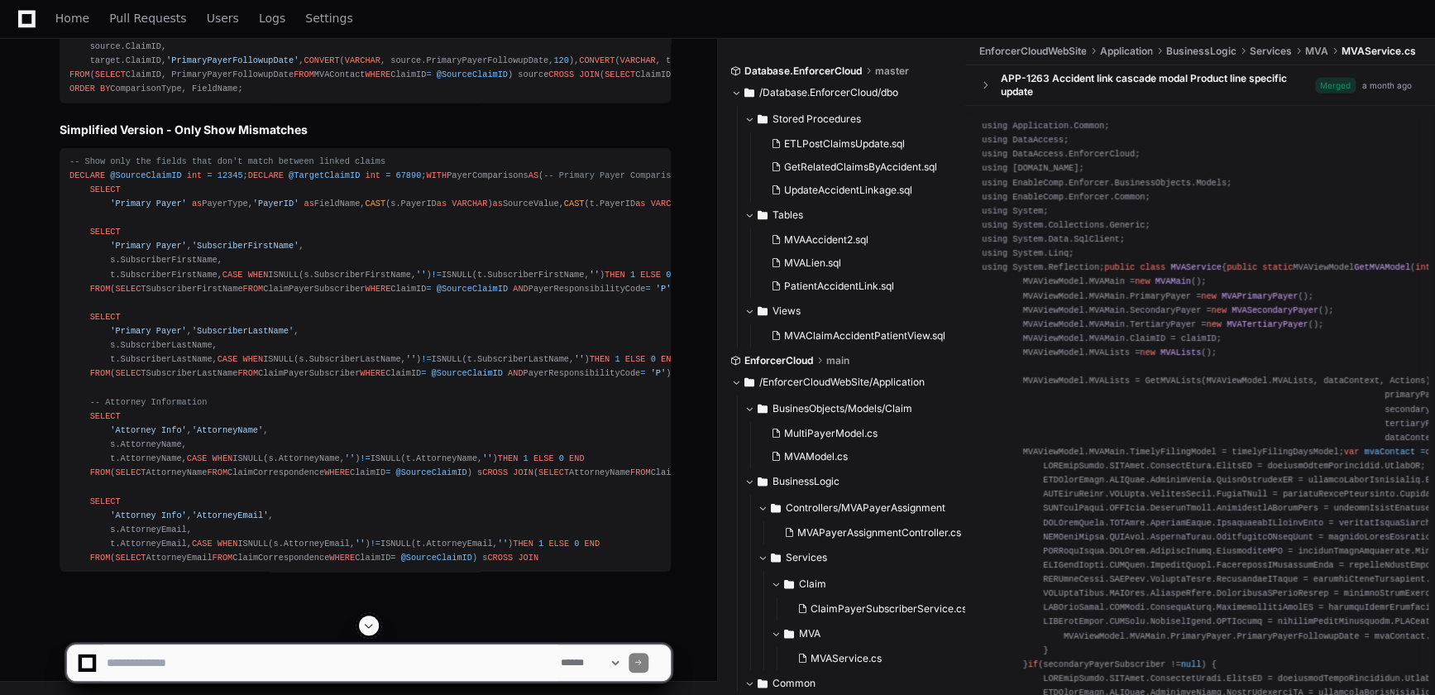
click at [365, 629] on span at bounding box center [368, 625] width 13 height 13
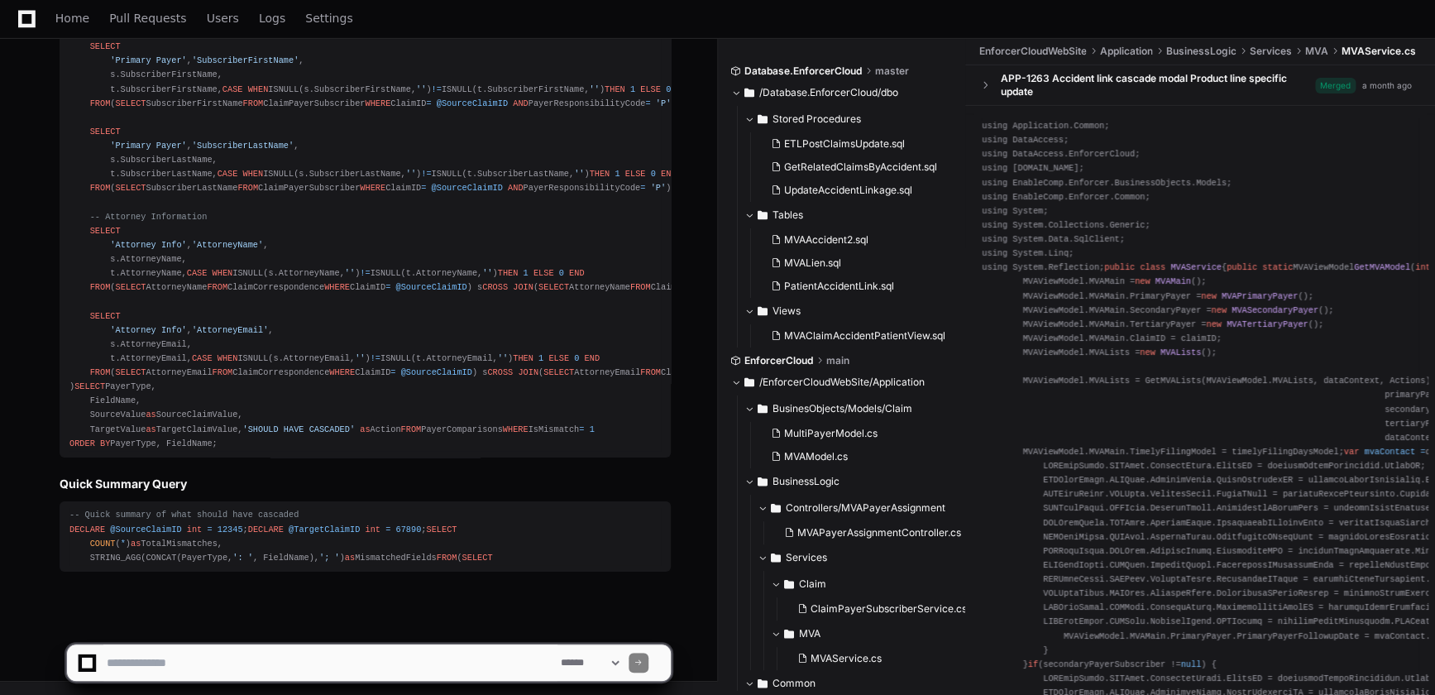
scroll to position [12338, 0]
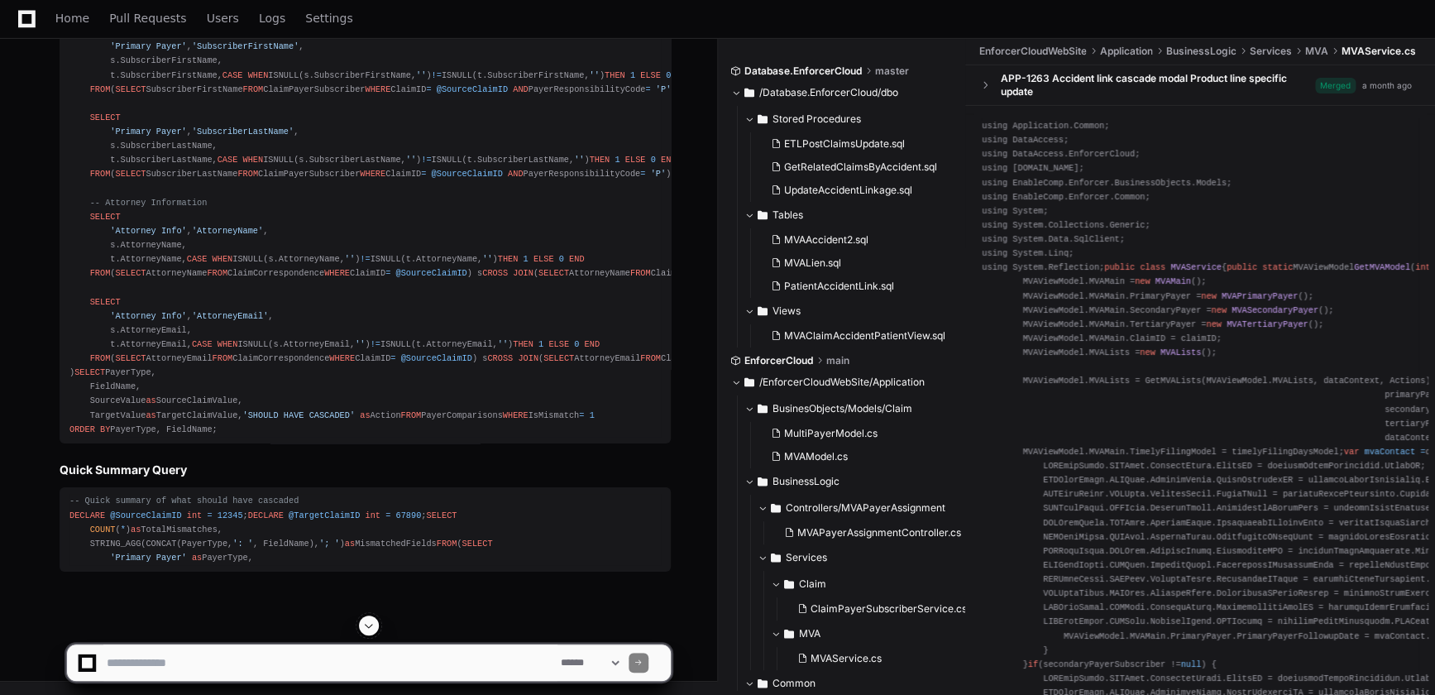
click at [643, 661] on span at bounding box center [639, 663] width 8 height 8
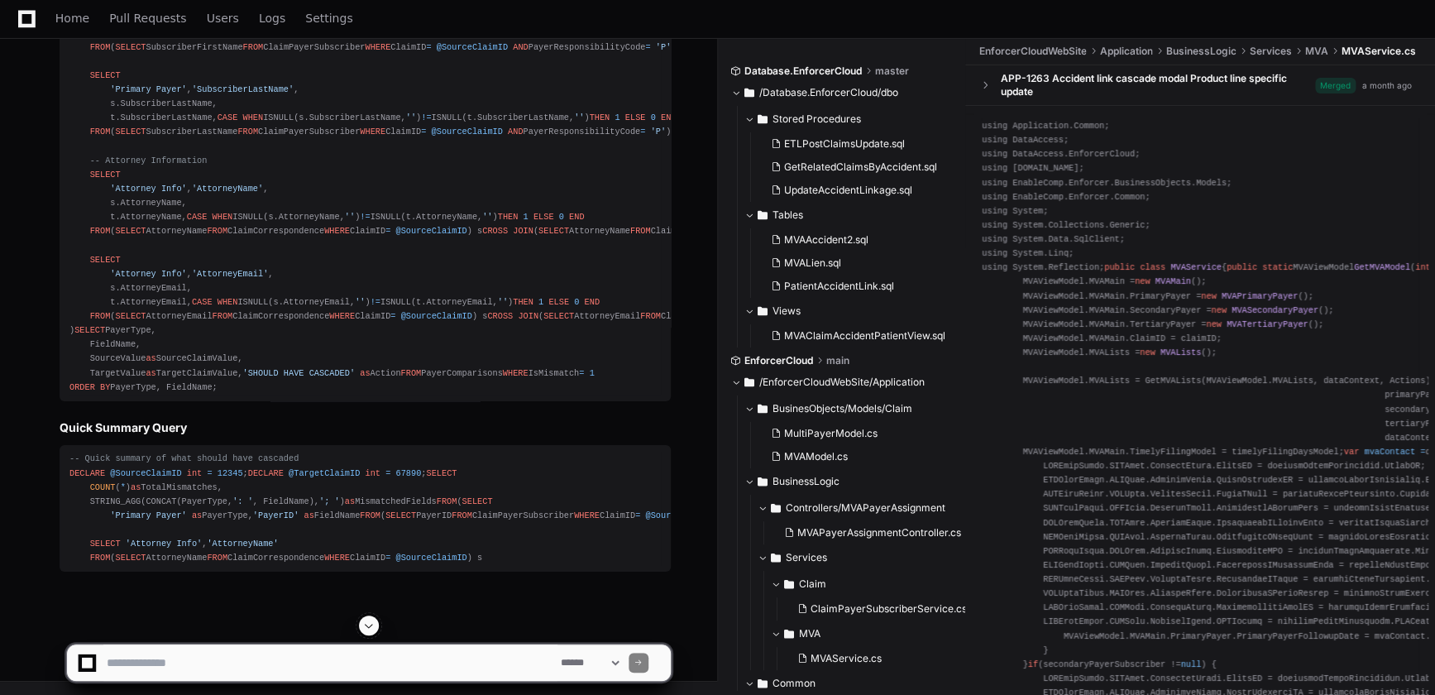
scroll to position [11492, 0]
click at [367, 626] on span at bounding box center [368, 625] width 13 height 13
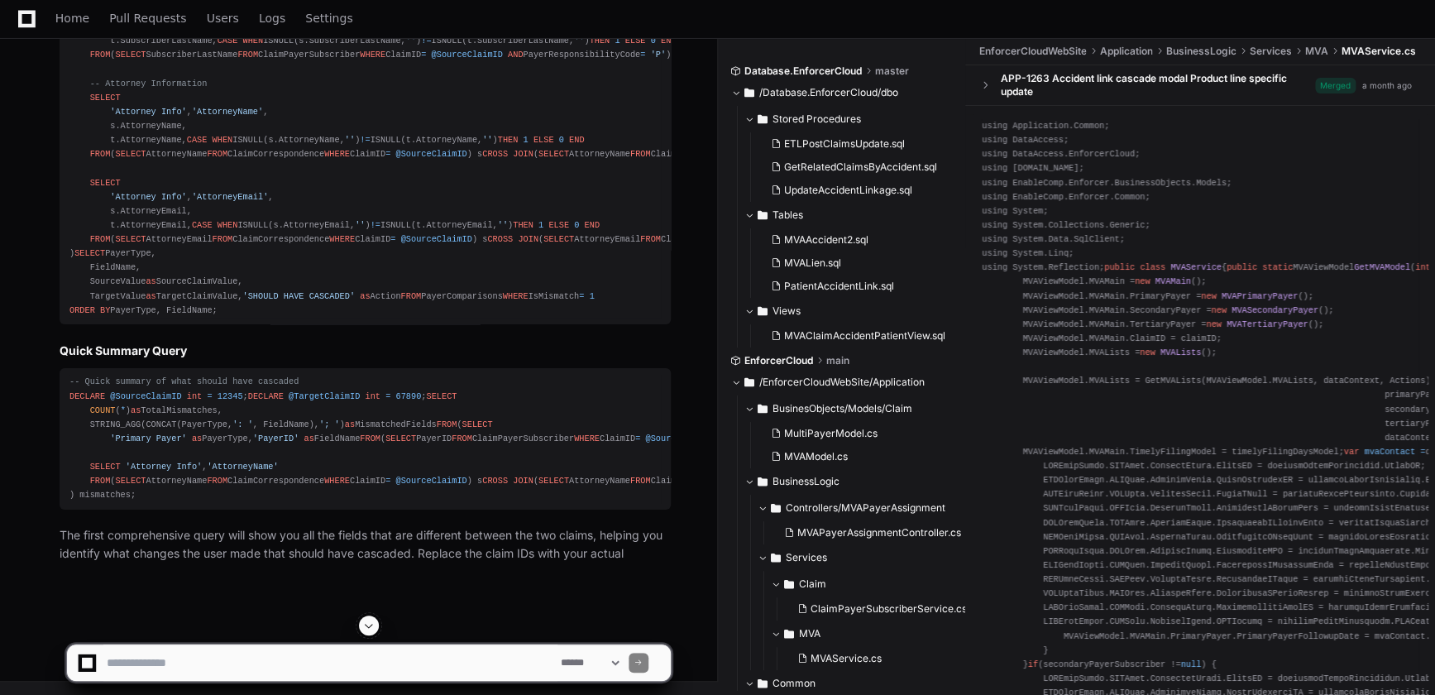
click at [372, 622] on span at bounding box center [368, 625] width 13 height 13
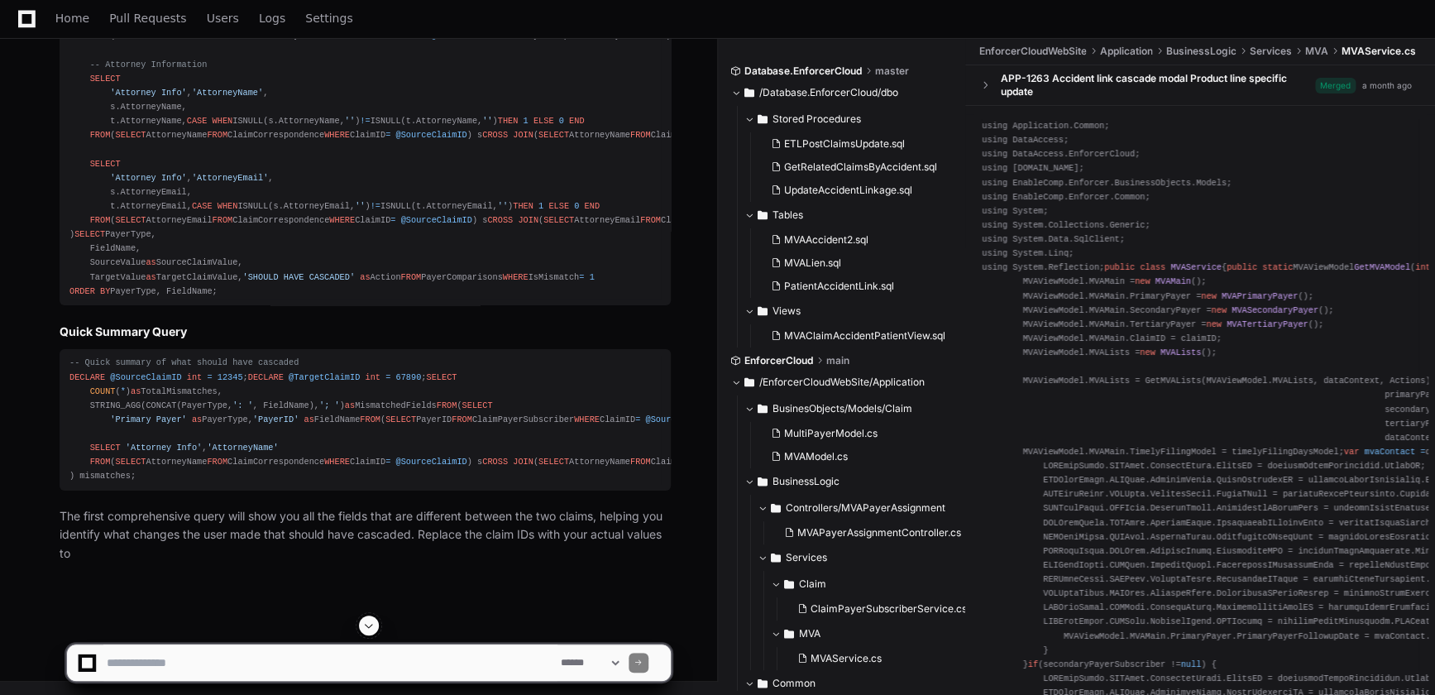
scroll to position [12641, 0]
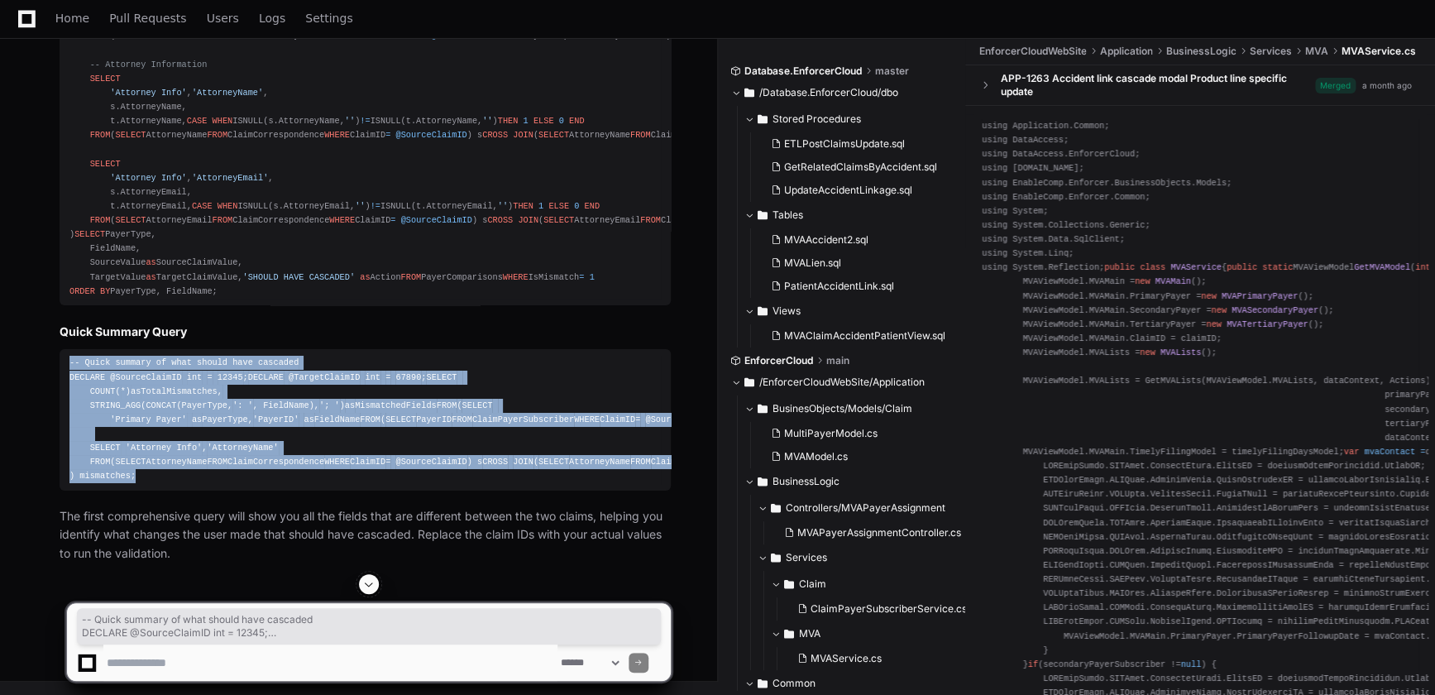
drag, startPoint x: 138, startPoint y: 498, endPoint x: 62, endPoint y: 143, distance: 363.0
click at [62, 349] on pre "-- Quick summary of what should have cascaded DECLARE @SourceClaimID int = 1234…" at bounding box center [365, 419] width 611 height 141
copy div "-- Quick summary of what should have cascaded DECLARE @SourceClaimID int = 1234…"
click at [285, 356] on div "-- Quick summary of what should have cascaded DECLARE @SourceClaimID int = 1234…" at bounding box center [365, 419] width 592 height 127
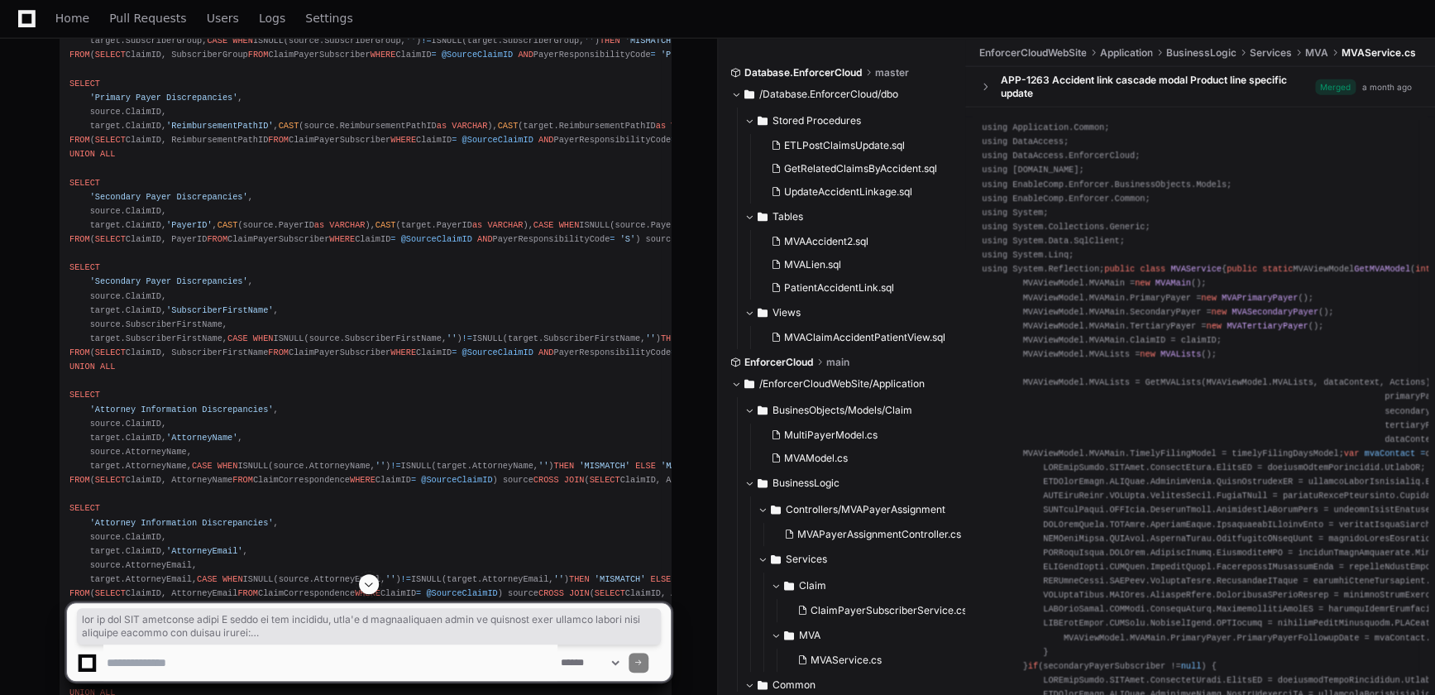
scroll to position [8191, 0]
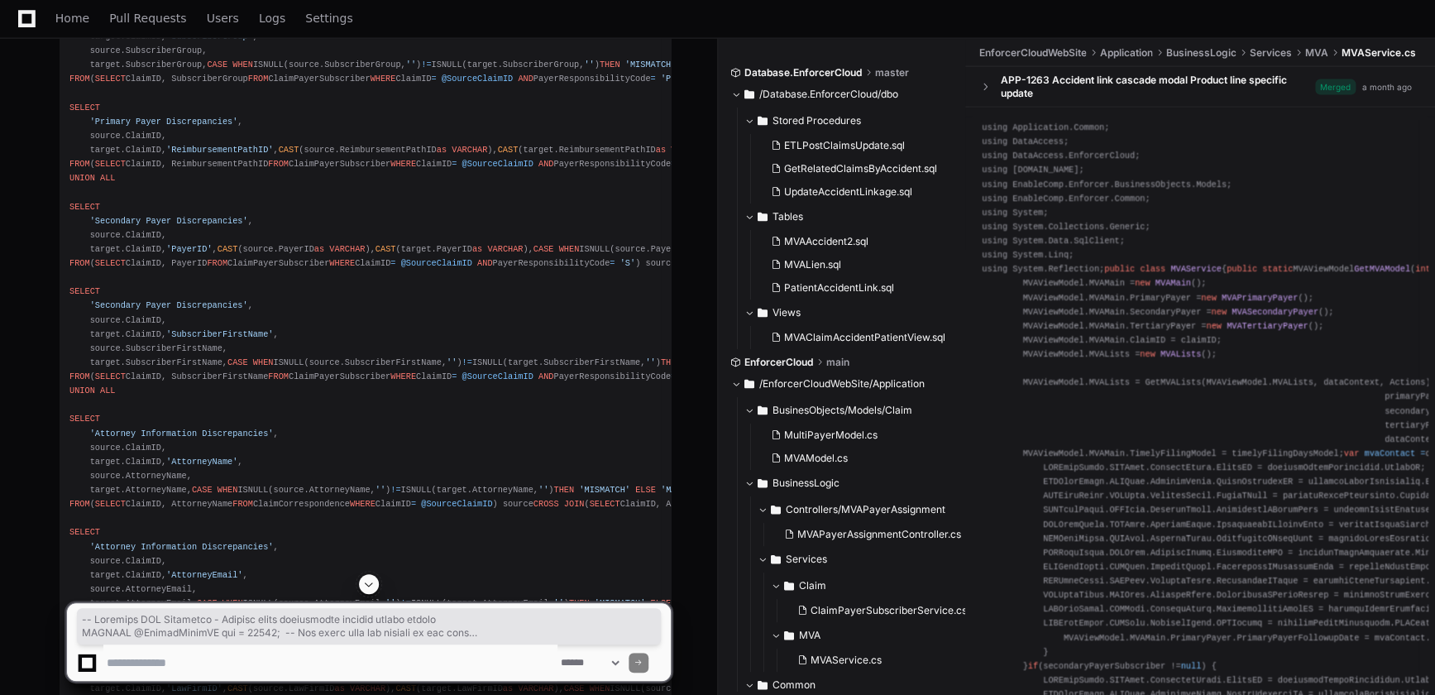
drag, startPoint x: 238, startPoint y: 470, endPoint x: 66, endPoint y: 270, distance: 264.0
click at [66, 270] on pre "-- Validate MVA Cascading - Compare payer information between linked claims DEC…" at bounding box center [365, 66] width 611 height 1529
copy div "-- Validate MVA Cascading - Compare payer information between linked claims DEC…"
click at [367, 589] on span at bounding box center [368, 583] width 13 height 13
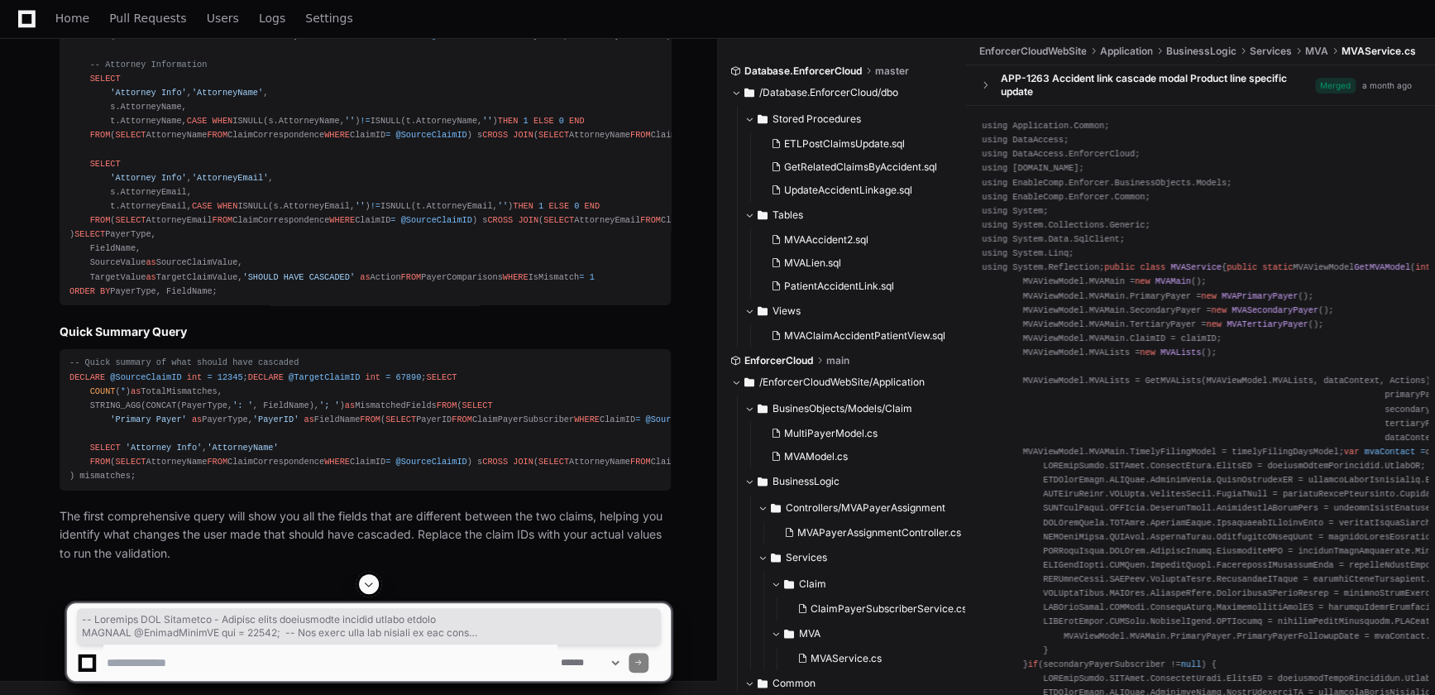
scroll to position [12659, 0]
click at [215, 557] on p "The first comprehensive query will show you all the fields that are different b…" at bounding box center [365, 535] width 611 height 56
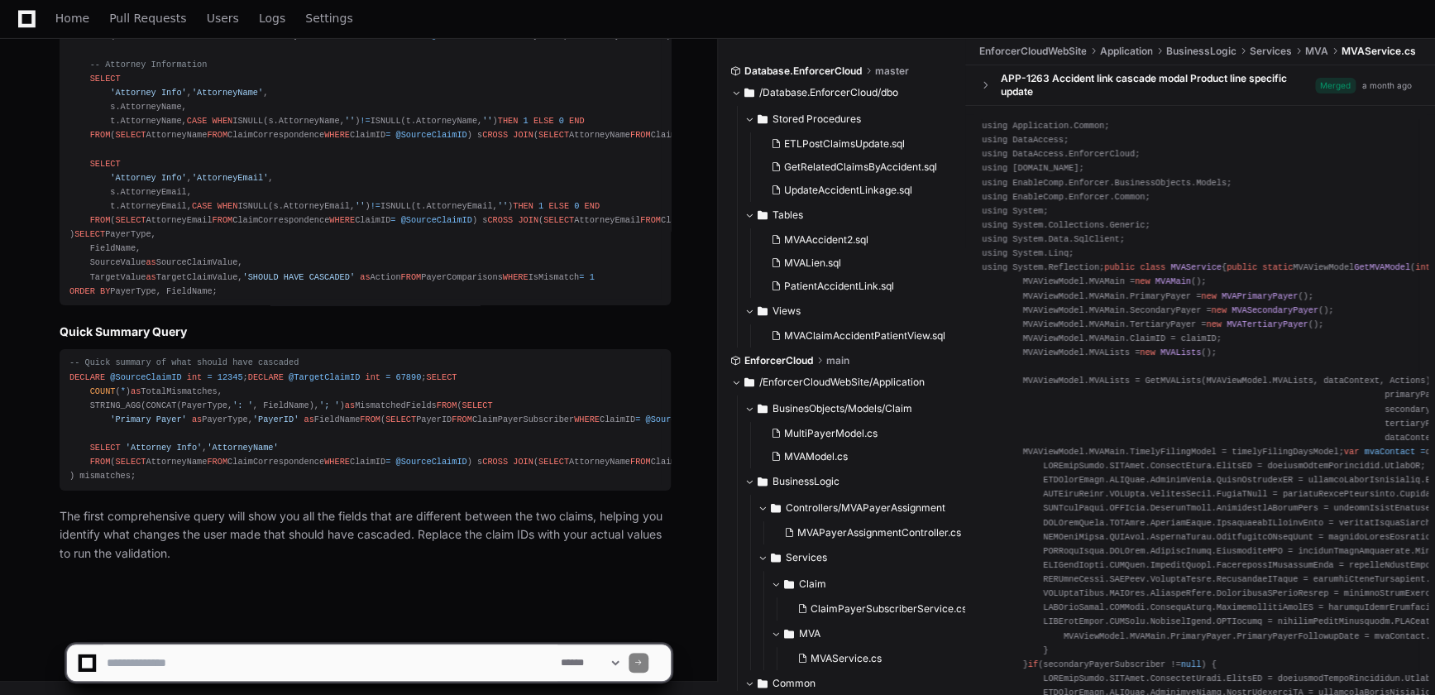
click at [189, 663] on textarea at bounding box center [330, 663] width 454 height 36
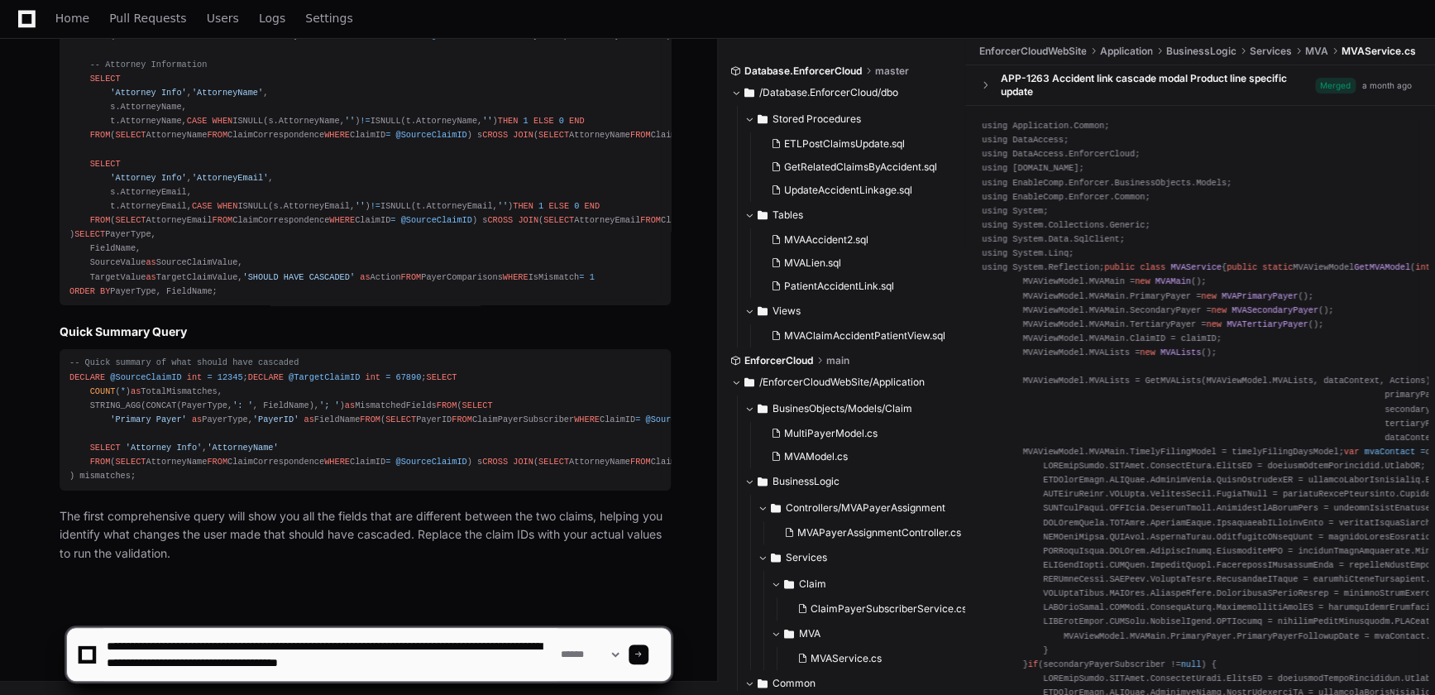
type textarea "**********"
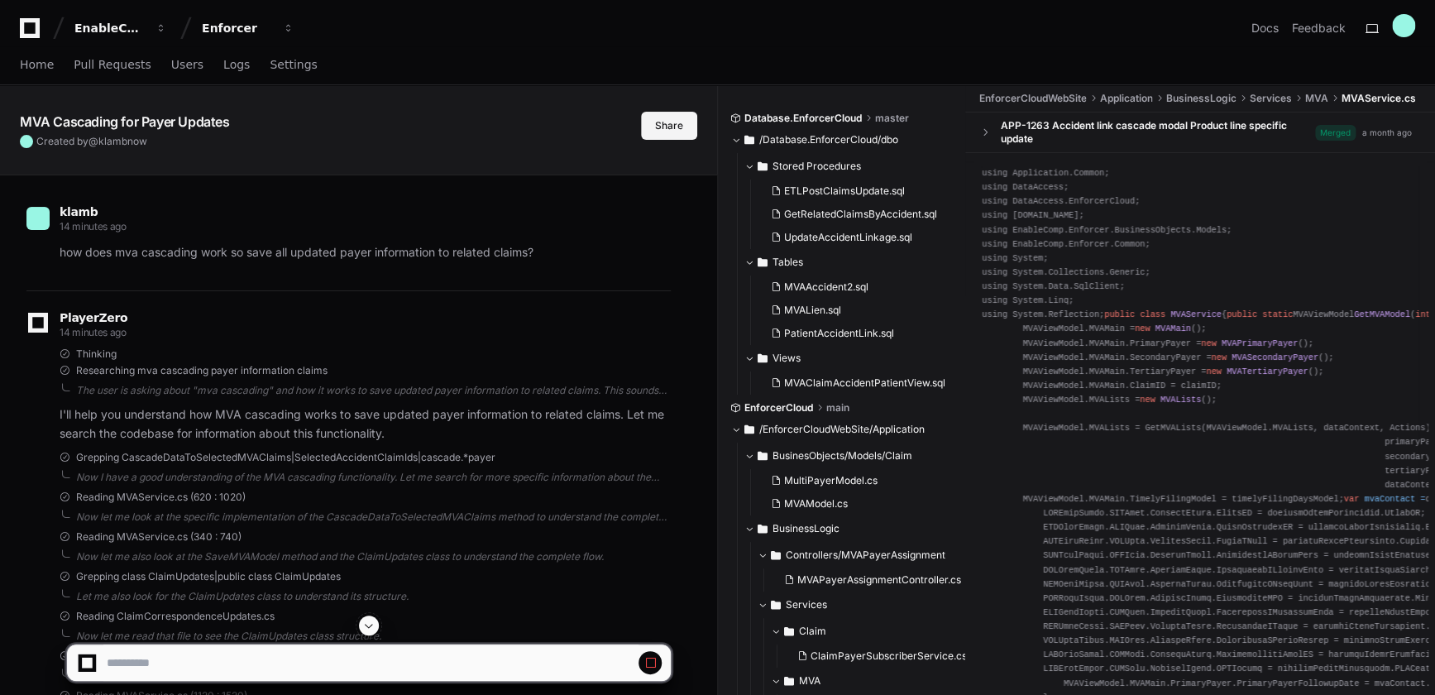
click at [688, 122] on button "Share" at bounding box center [669, 126] width 56 height 28
click at [672, 124] on button "Share" at bounding box center [669, 126] width 56 height 28
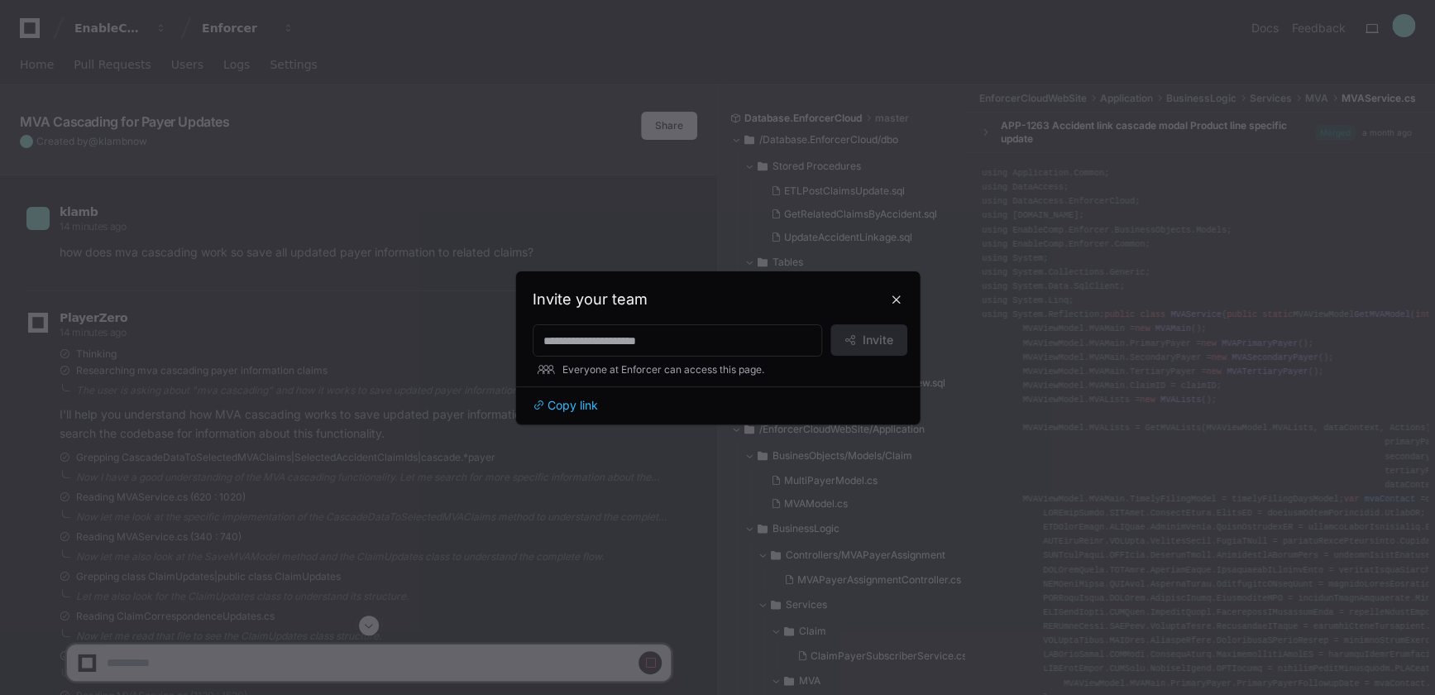
click at [368, 625] on div at bounding box center [717, 347] width 1435 height 695
click at [664, 122] on button "Share" at bounding box center [669, 126] width 56 height 28
click at [549, 408] on span "Copy link" at bounding box center [573, 405] width 50 height 17
click at [898, 300] on button at bounding box center [897, 299] width 26 height 26
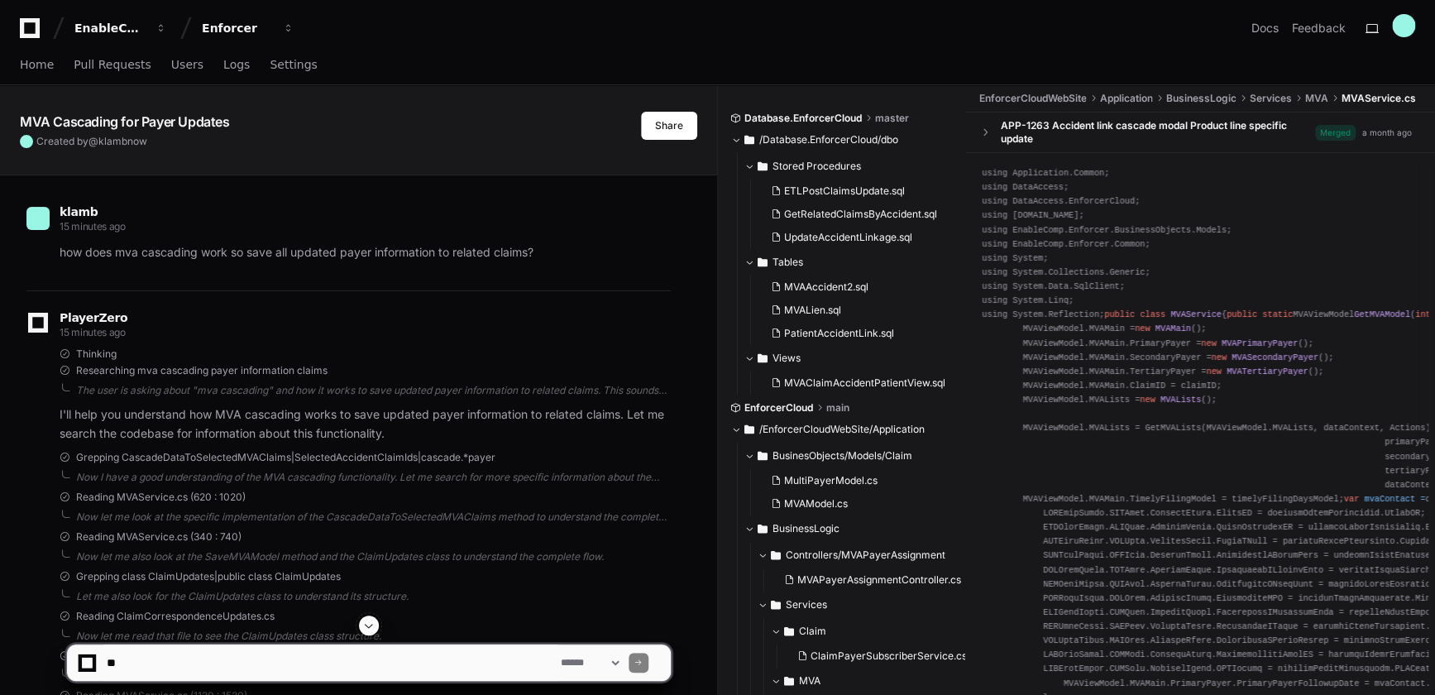
click at [370, 625] on span at bounding box center [368, 625] width 13 height 13
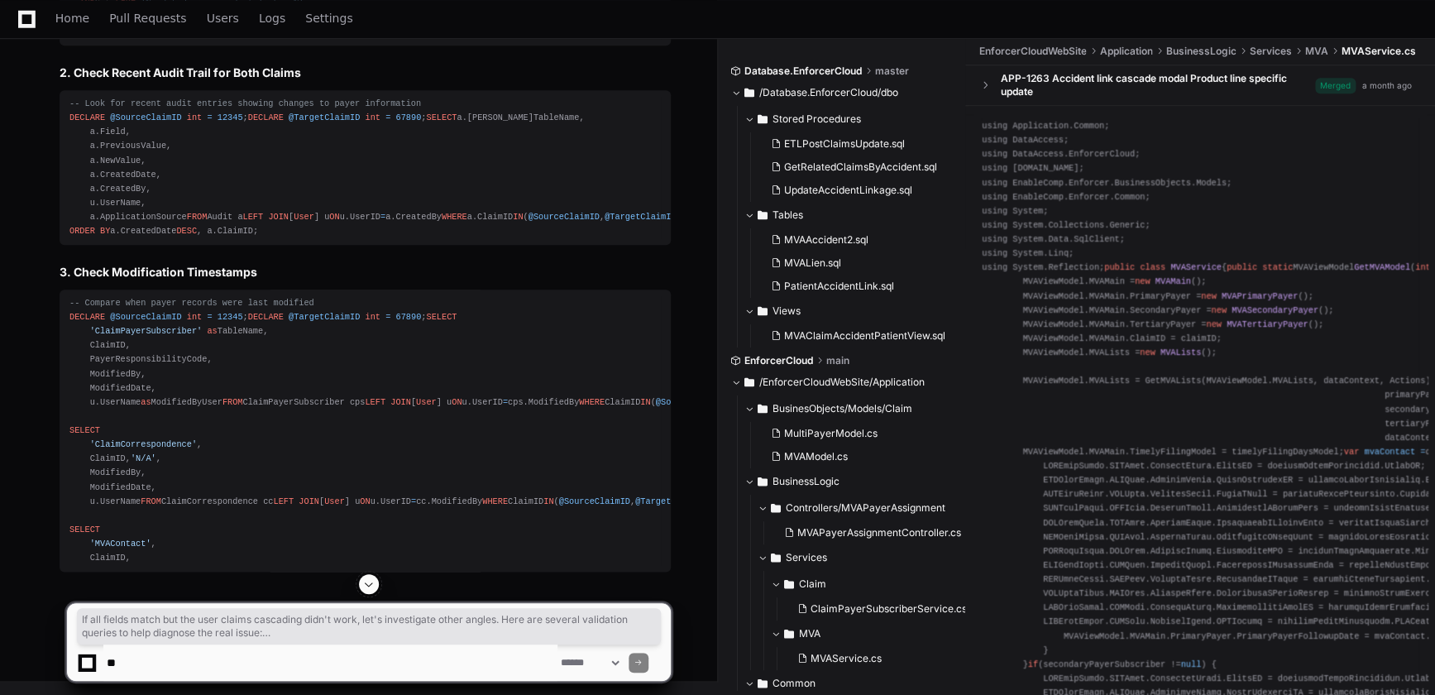
scroll to position [14077, 0]
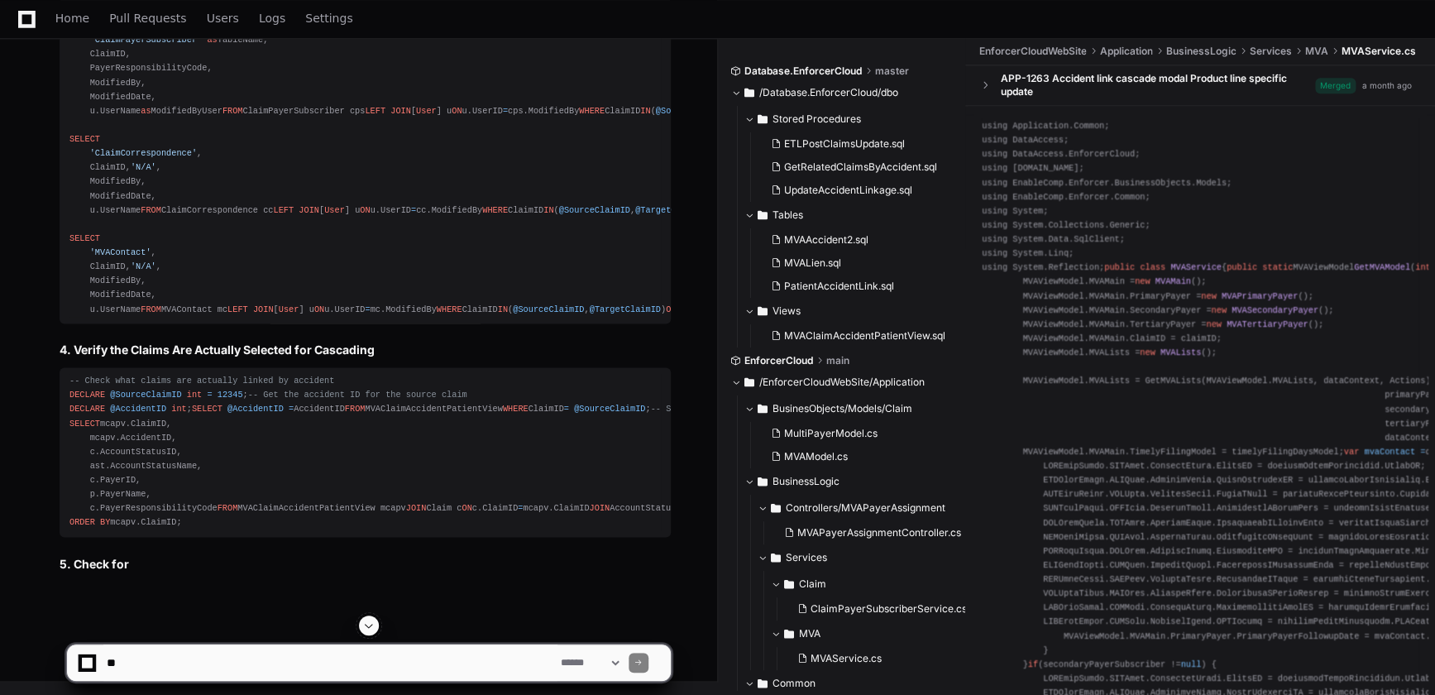
scroll to position [13400, 0]
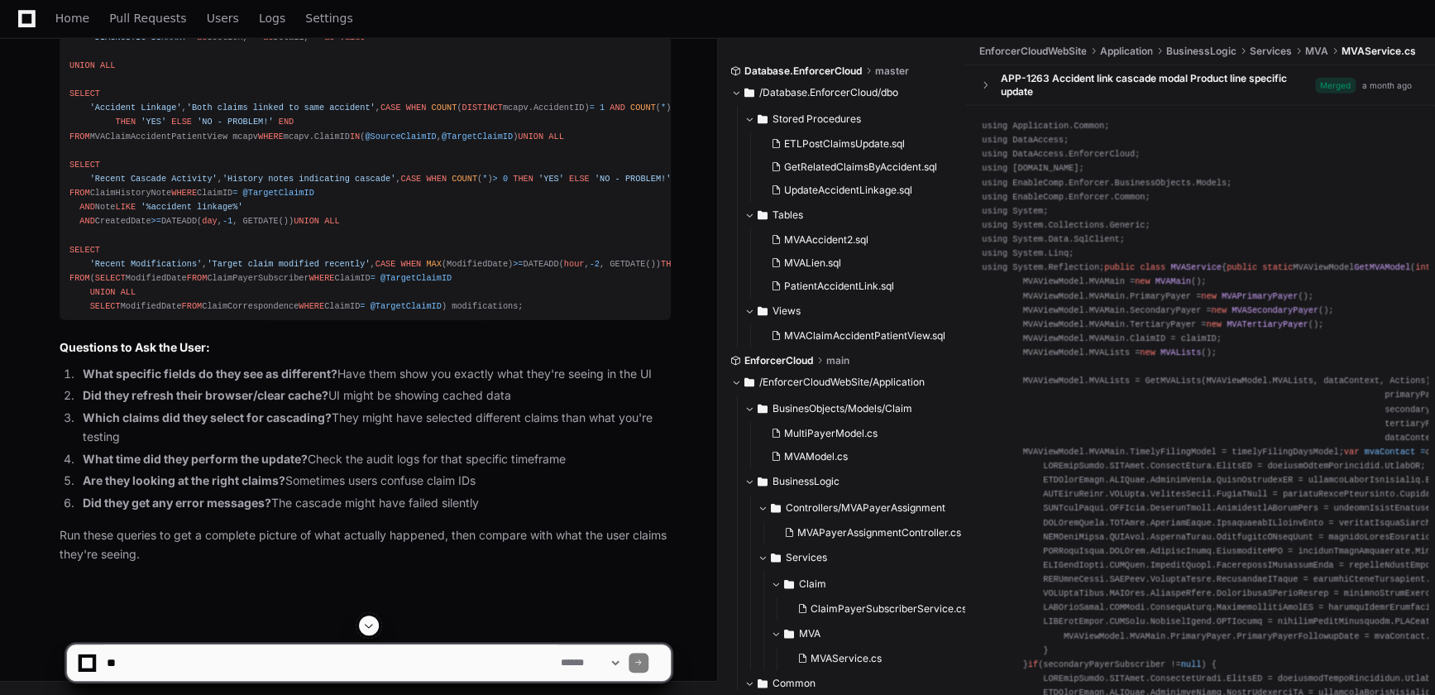
click at [366, 627] on span at bounding box center [368, 625] width 13 height 13
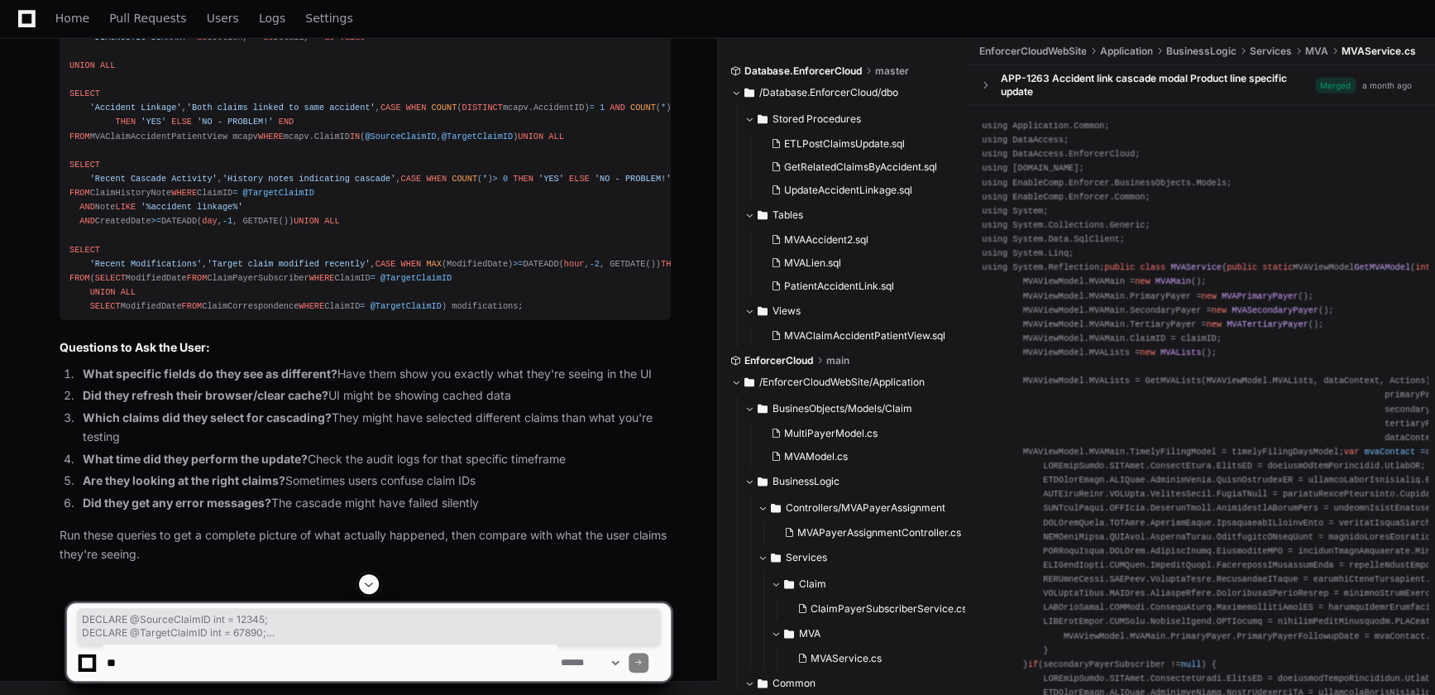
drag, startPoint x: 217, startPoint y: 477, endPoint x: 65, endPoint y: 285, distance: 245.1
copy div "DECLARE @SourceClaimID int = 12345 ; DECLARE @TargetClaimID int = 67890 ; SELEC…"
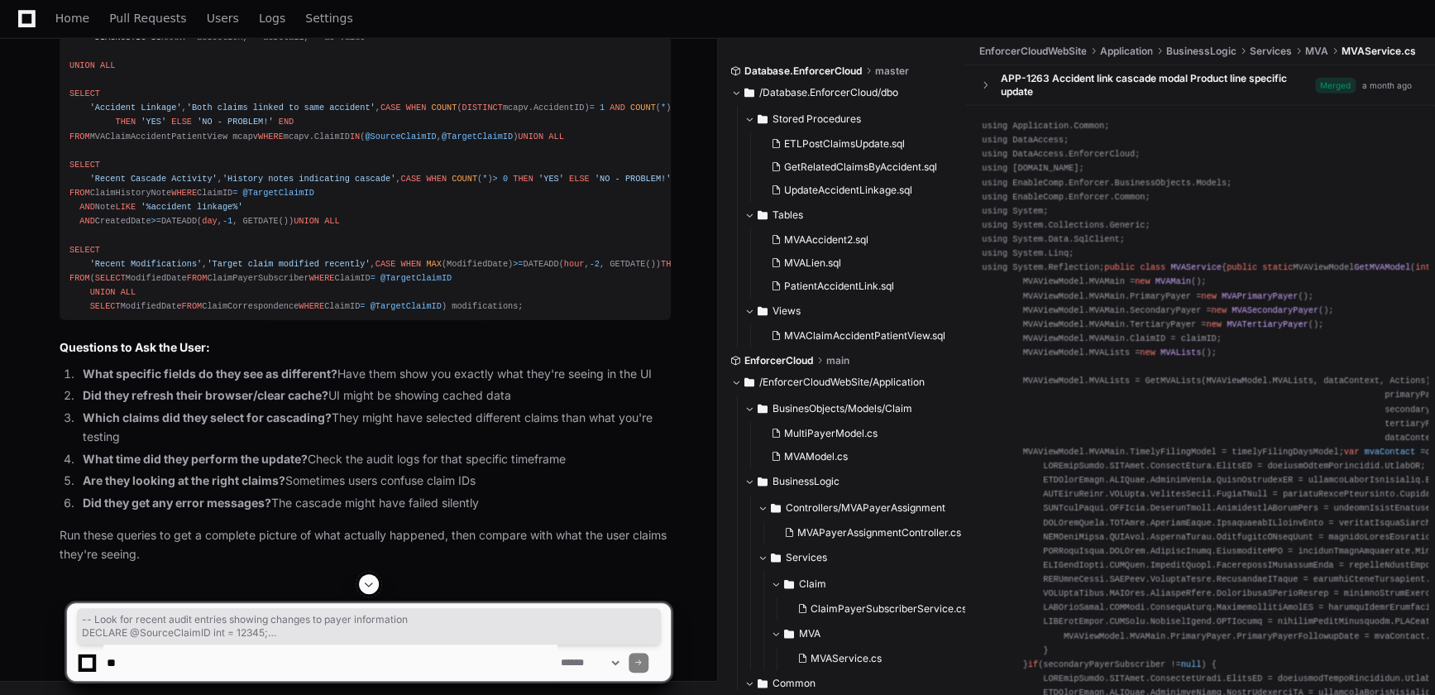
drag, startPoint x: 255, startPoint y: 521, endPoint x: 65, endPoint y: 255, distance: 326.9
copy div "-- Look for recent audit entries showing changes to payer information DECLARE @…"
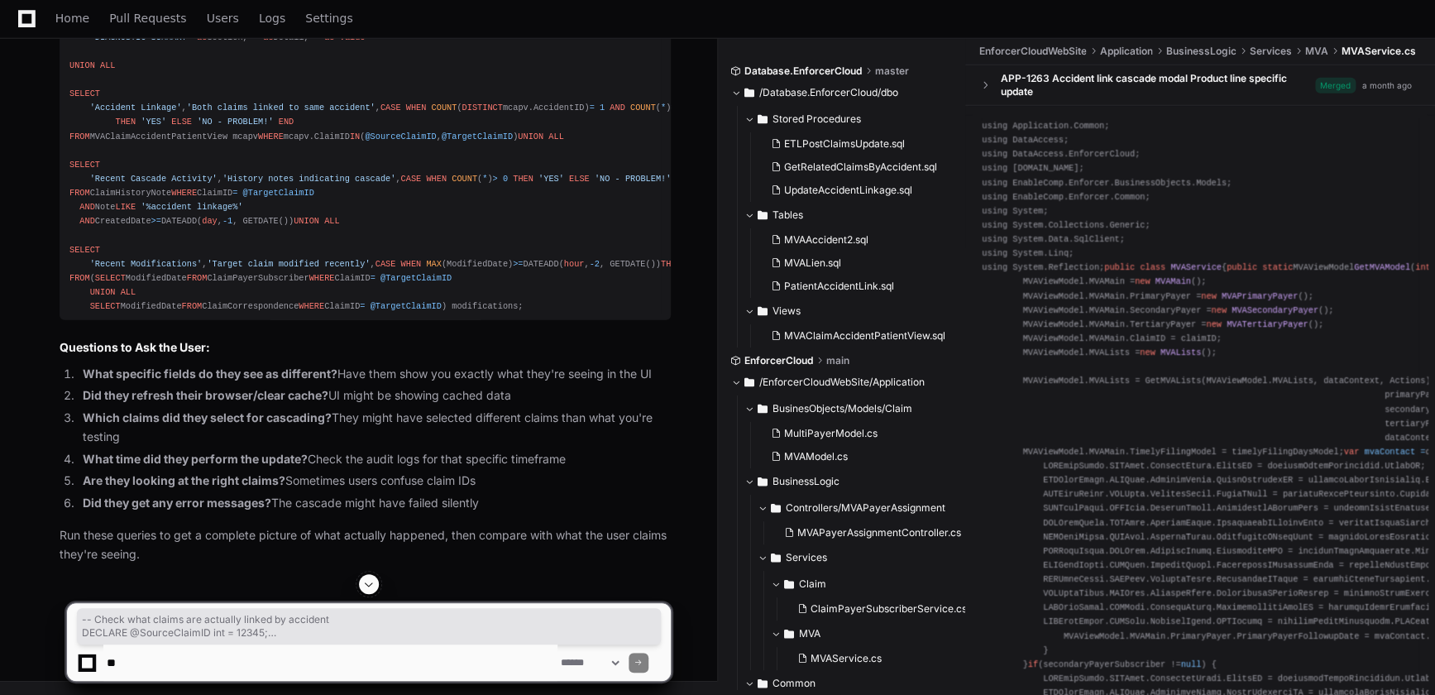
drag, startPoint x: 184, startPoint y: 503, endPoint x: 56, endPoint y: 182, distance: 345.4
copy div "-- Check what claims are actually linked by accident DECLARE @SourceClaimID int…"
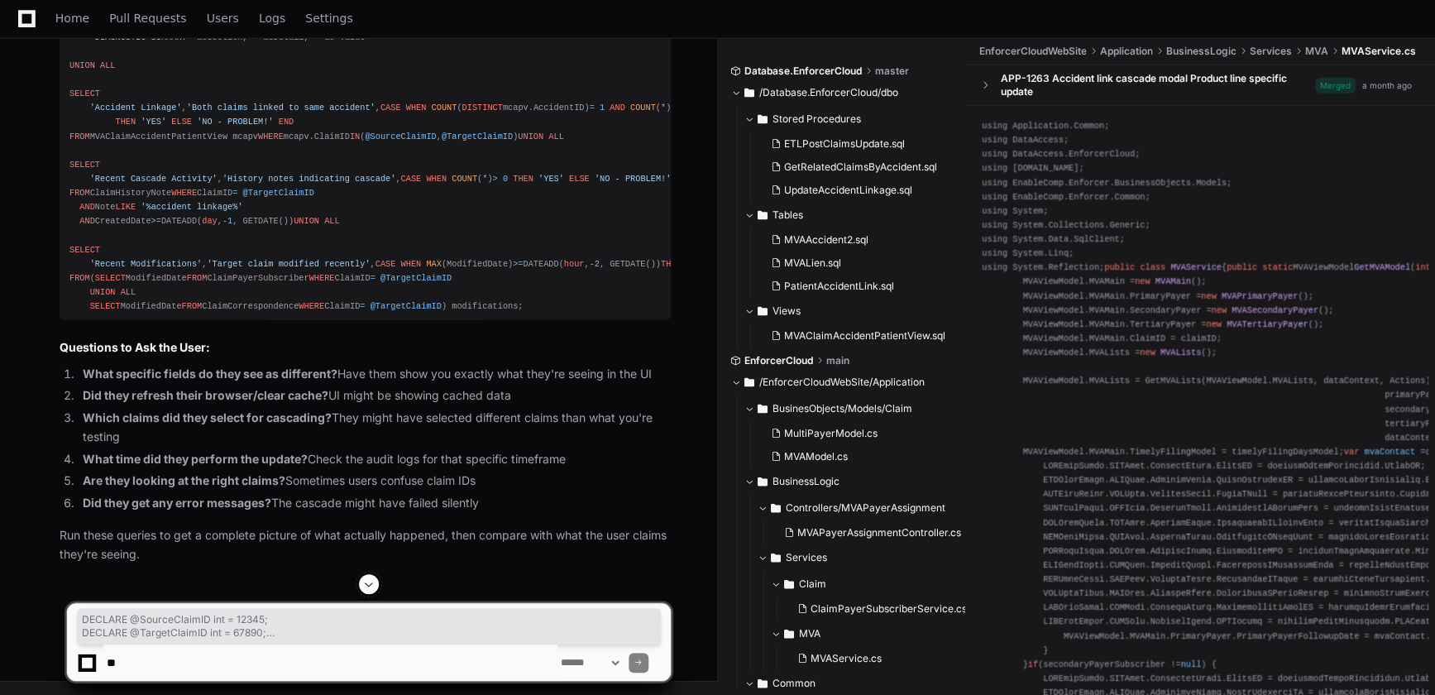
drag, startPoint x: 311, startPoint y: 406, endPoint x: 65, endPoint y: 103, distance: 390.6
copy div "DECLARE @SourceClaimID int = 12345 ; DECLARE @TargetClaimID int = 67890 ; -- Ch…"
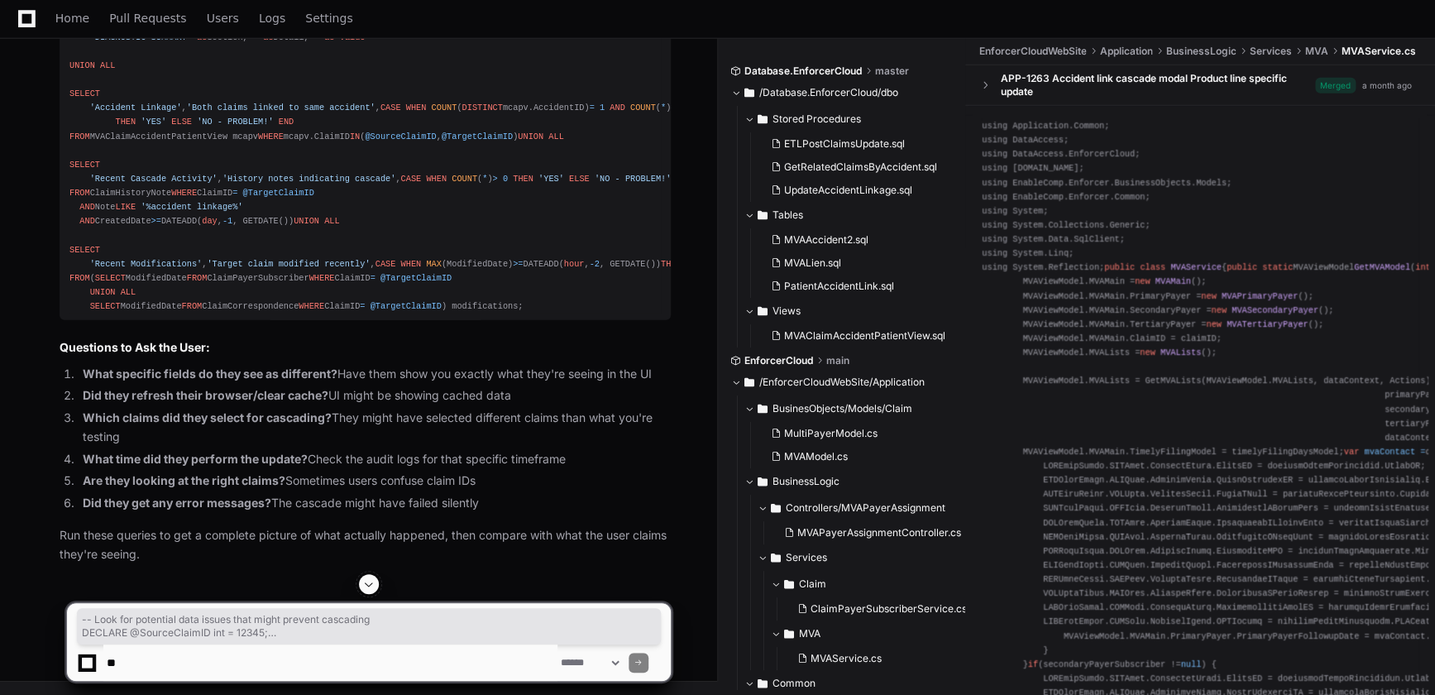
drag, startPoint x: 307, startPoint y: 405, endPoint x: 66, endPoint y: 94, distance: 392.7
copy div "-- Look for potential data issues that might prevent cascading DECLARE @SourceC…"
click at [356, 529] on p "Run these queries to get a complete picture of what actually happened, then com…" at bounding box center [365, 545] width 611 height 38
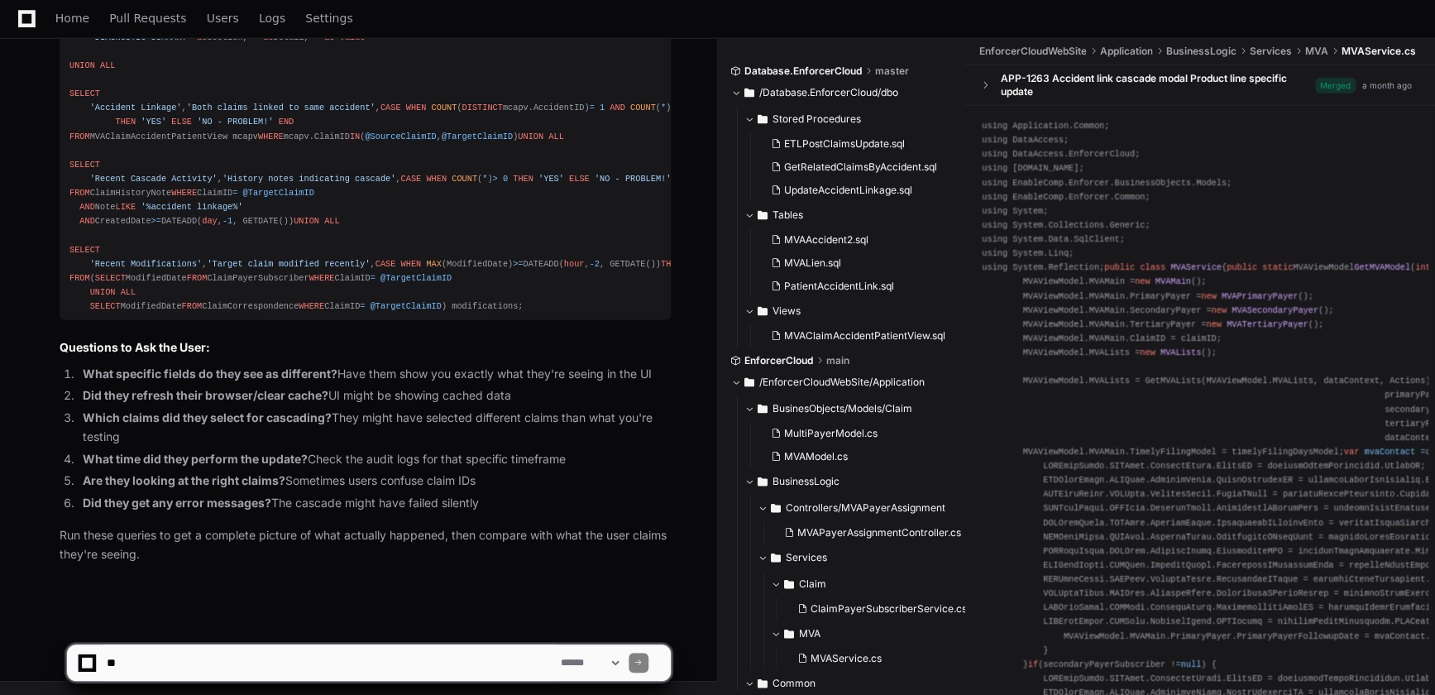
click at [1433, 678] on div "**********" at bounding box center [717, 655] width 1435 height 79
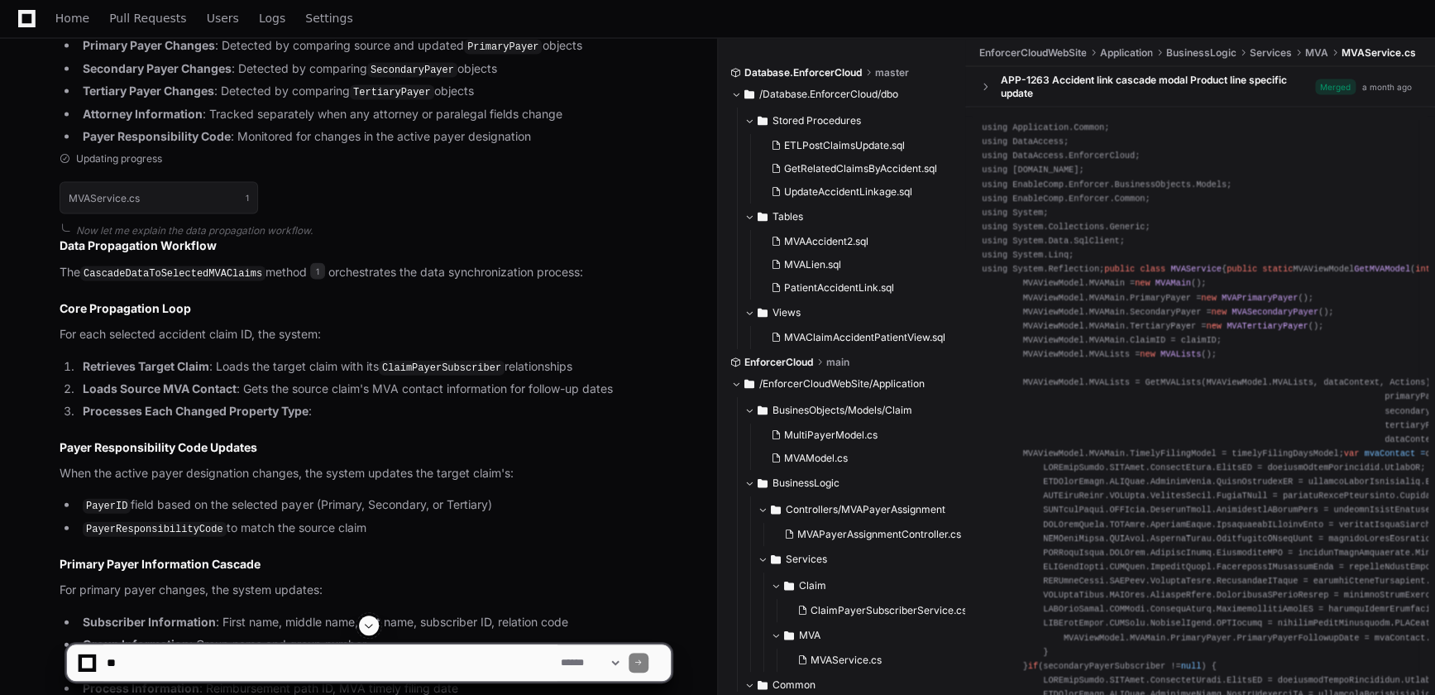
scroll to position [0, 0]
